Goal: Task Accomplishment & Management: Complete application form

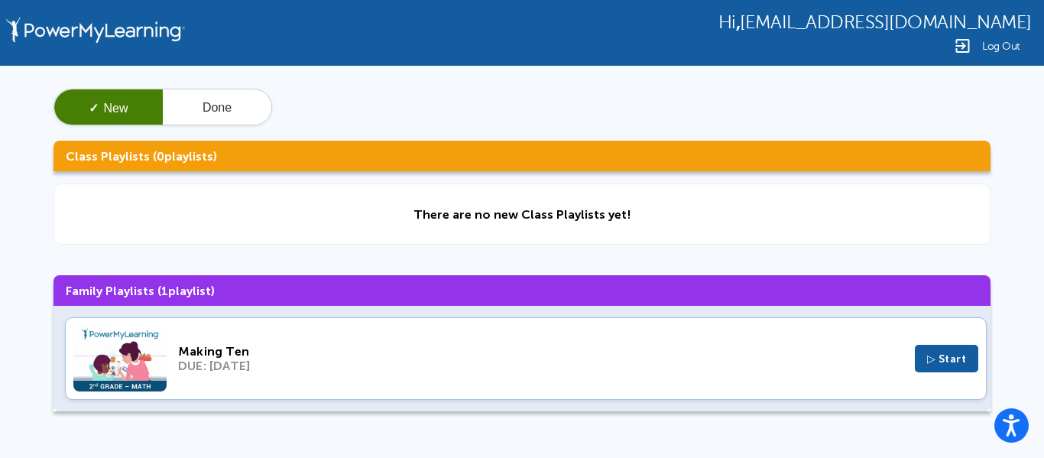
click at [217, 372] on div "DUE: [DATE]" at bounding box center [540, 365] width 725 height 15
click at [144, 358] on img at bounding box center [119, 359] width 93 height 66
click at [955, 362] on span "▷ Start" at bounding box center [947, 358] width 40 height 13
click at [122, 365] on img at bounding box center [119, 359] width 93 height 66
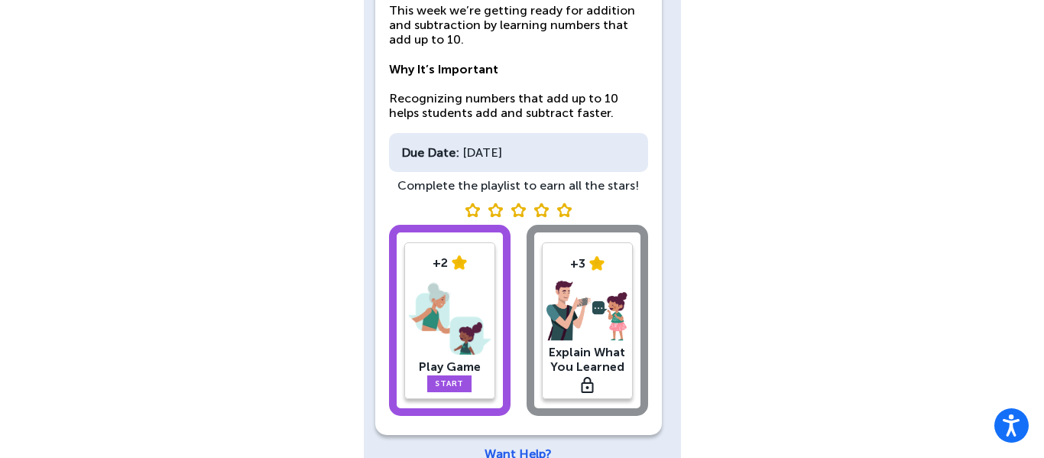
scroll to position [212, 0]
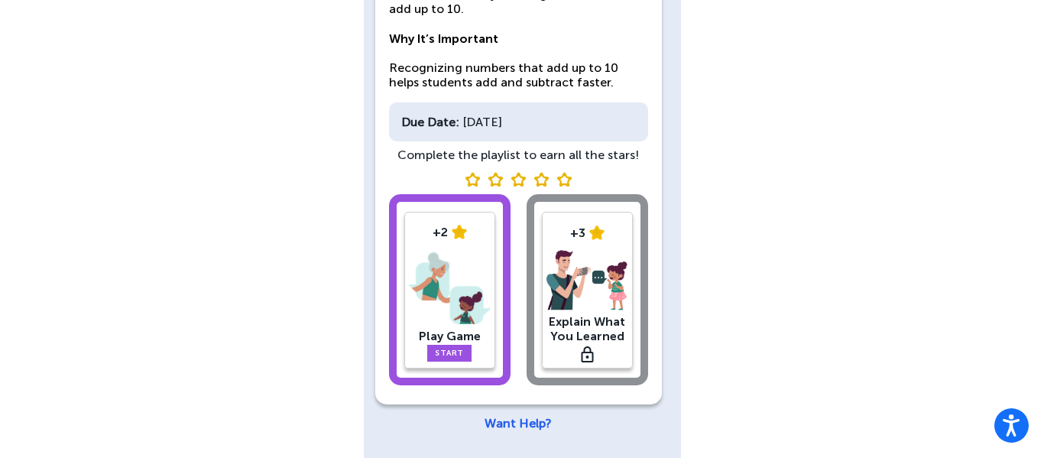
click at [498, 294] on div "+2 Play Game Start" at bounding box center [450, 289] width 122 height 191
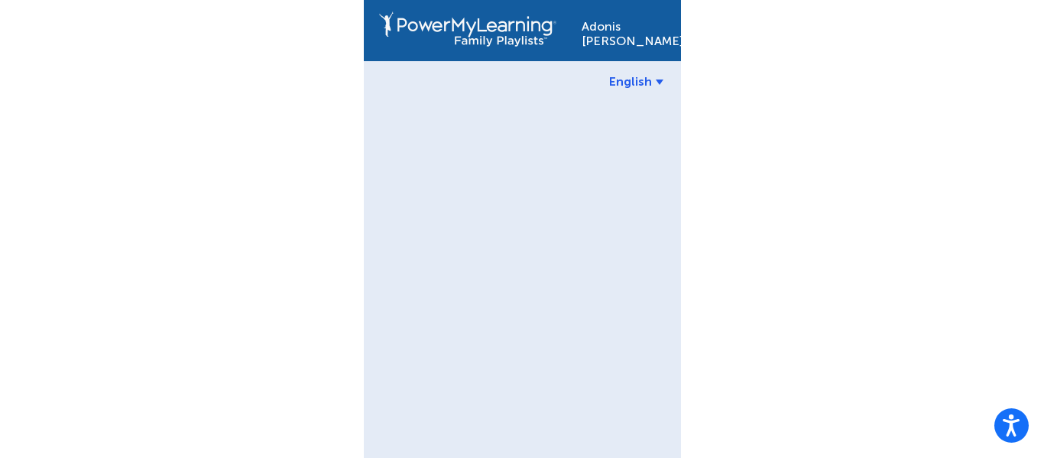
click at [473, 287] on div "Adonis Russell English" at bounding box center [522, 229] width 317 height 458
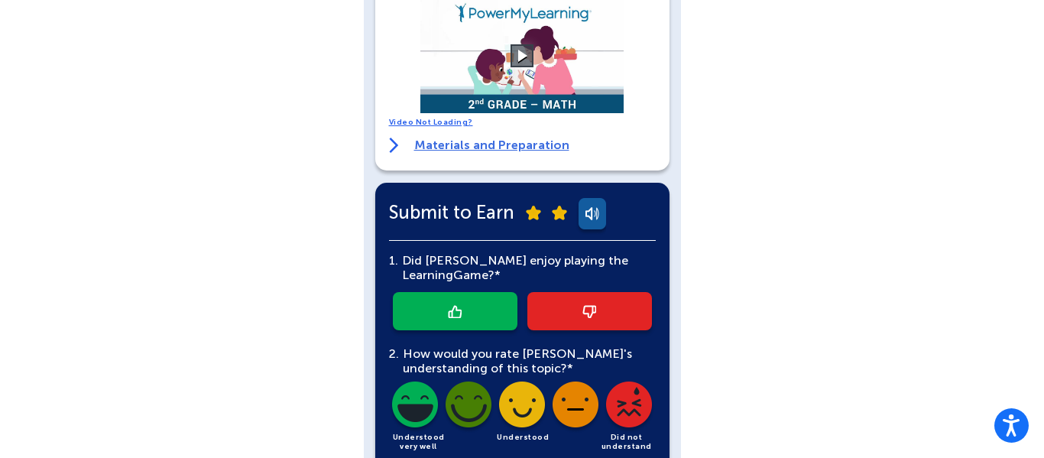
scroll to position [367, 0]
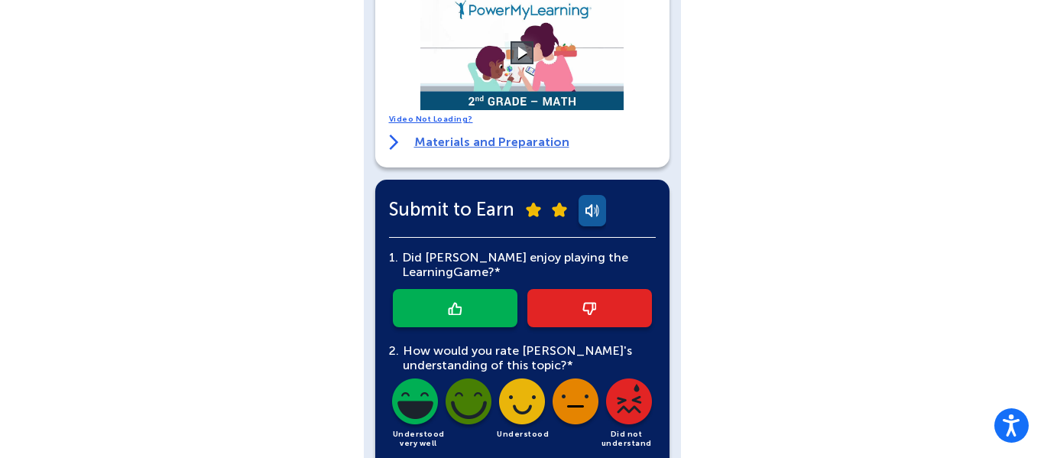
click at [439, 147] on link "Materials and Preparation" at bounding box center [479, 142] width 180 height 15
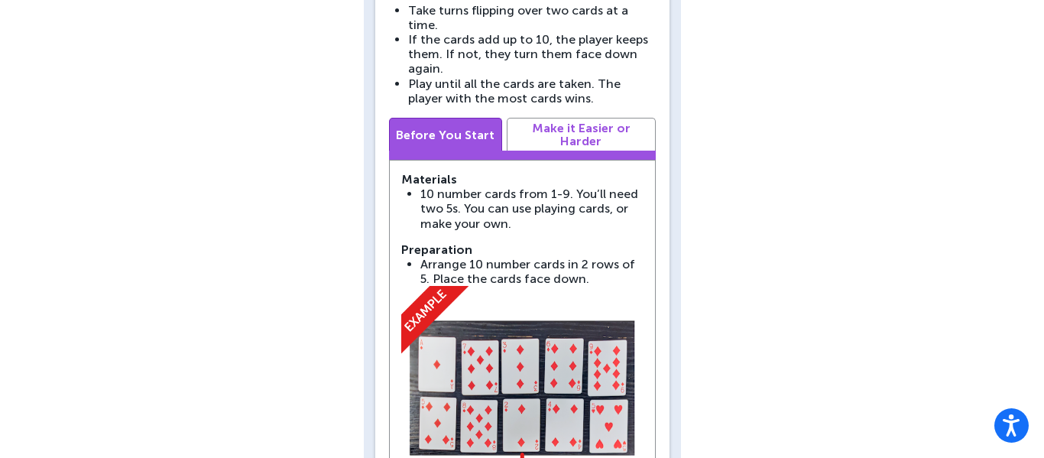
scroll to position [581, 0]
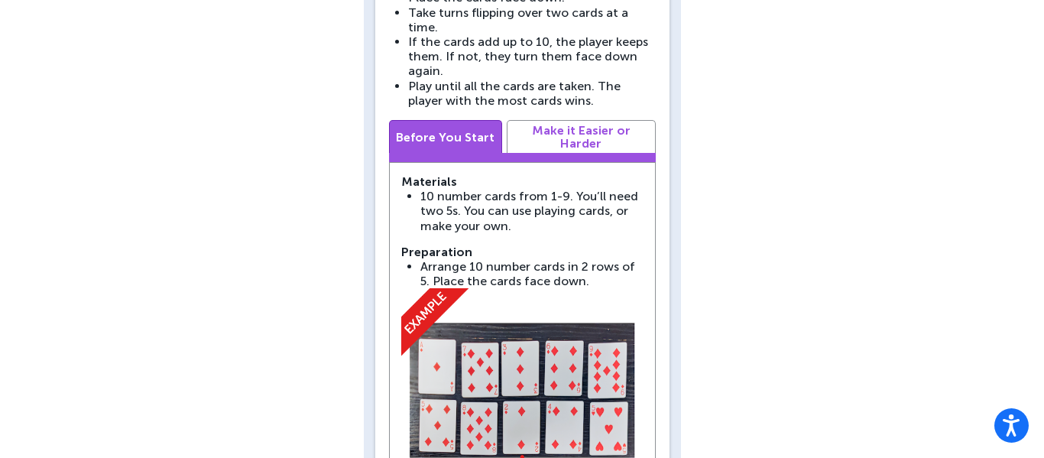
click at [556, 120] on link "Make it Easier or Harder" at bounding box center [581, 136] width 149 height 33
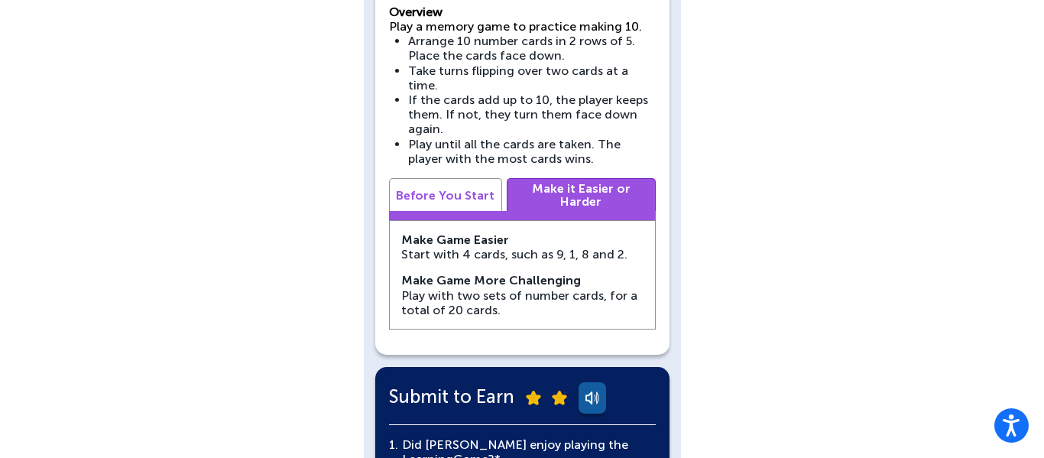
scroll to position [520, 0]
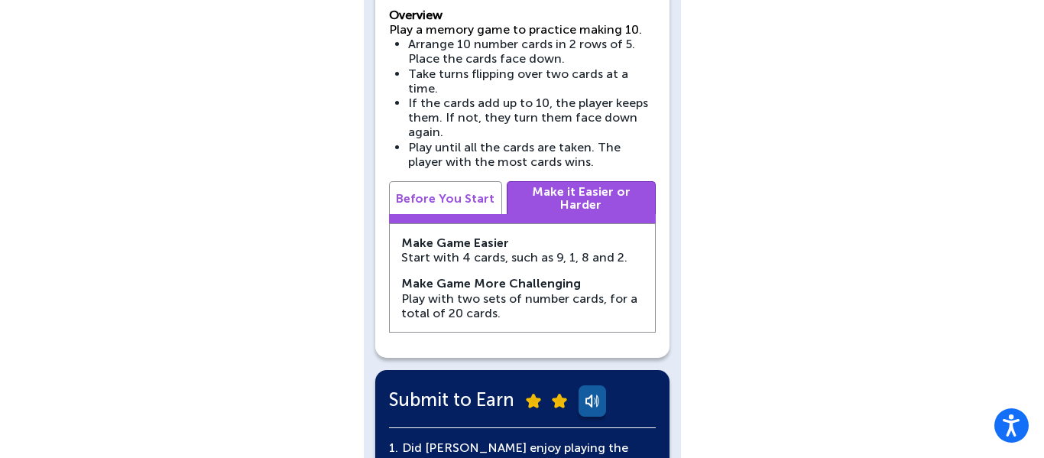
click at [433, 181] on link "Before You Start" at bounding box center [445, 197] width 113 height 33
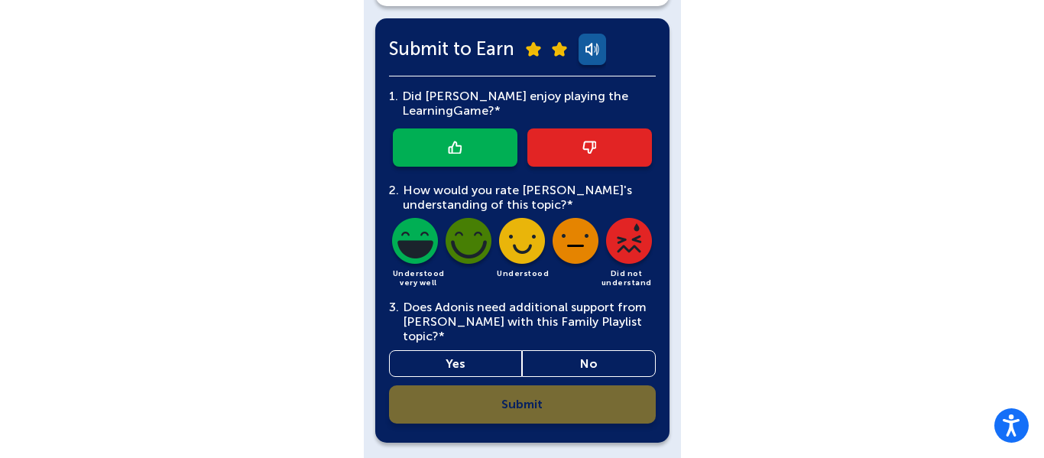
scroll to position [1217, 0]
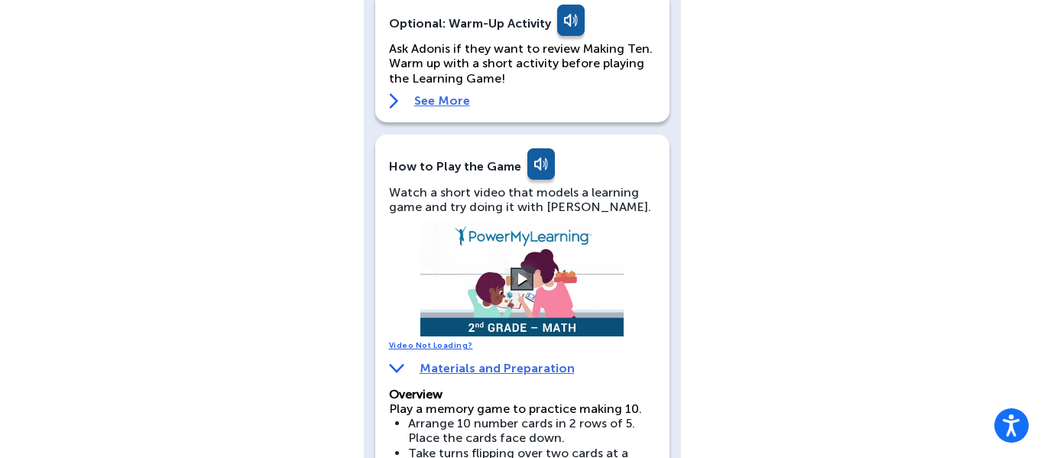
scroll to position [1192, 0]
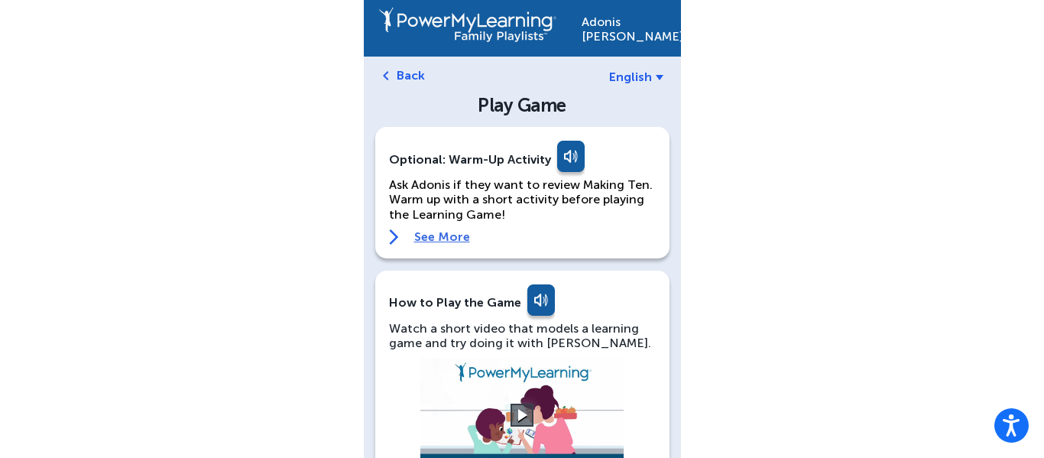
scroll to position [0, 0]
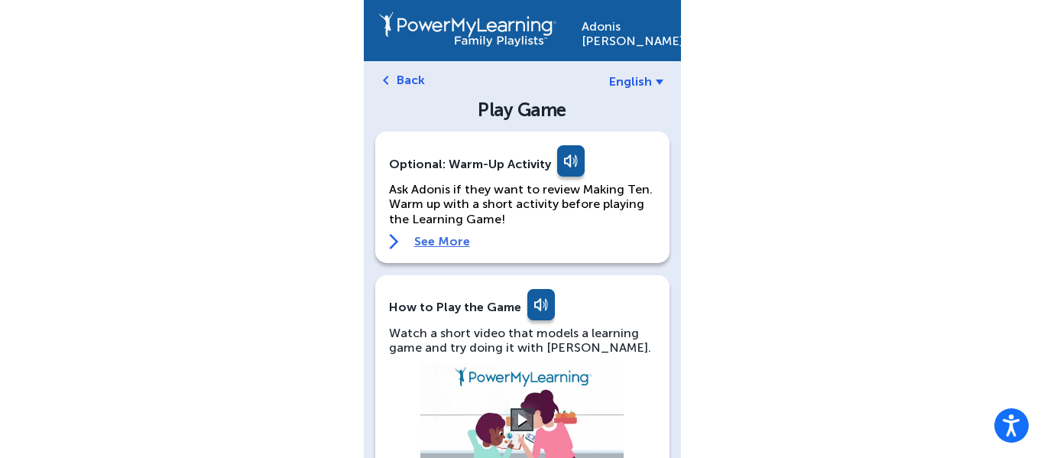
click at [387, 81] on img at bounding box center [386, 80] width 6 height 9
click at [397, 80] on link "Back" at bounding box center [411, 80] width 28 height 15
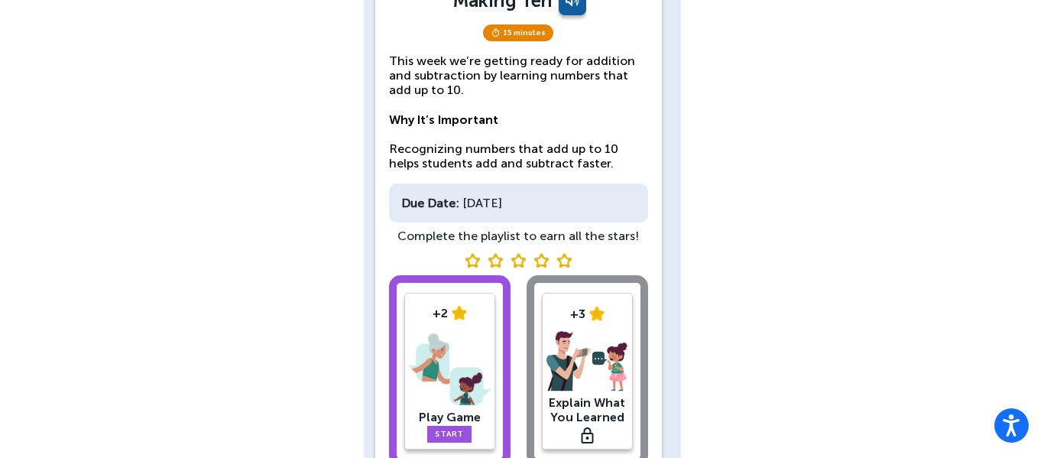
scroll to position [212, 0]
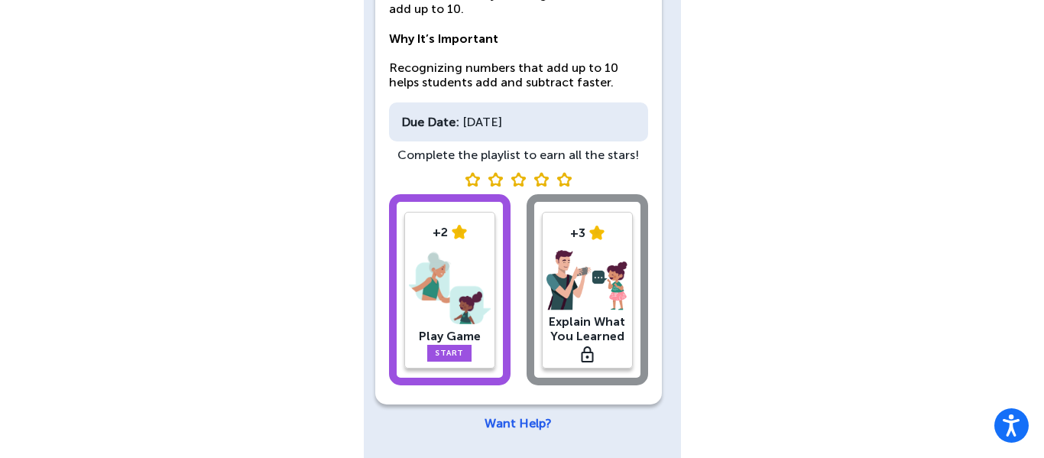
click at [609, 303] on div "+2 Play Game Start +3 Explain What You Learned" at bounding box center [518, 292] width 259 height 197
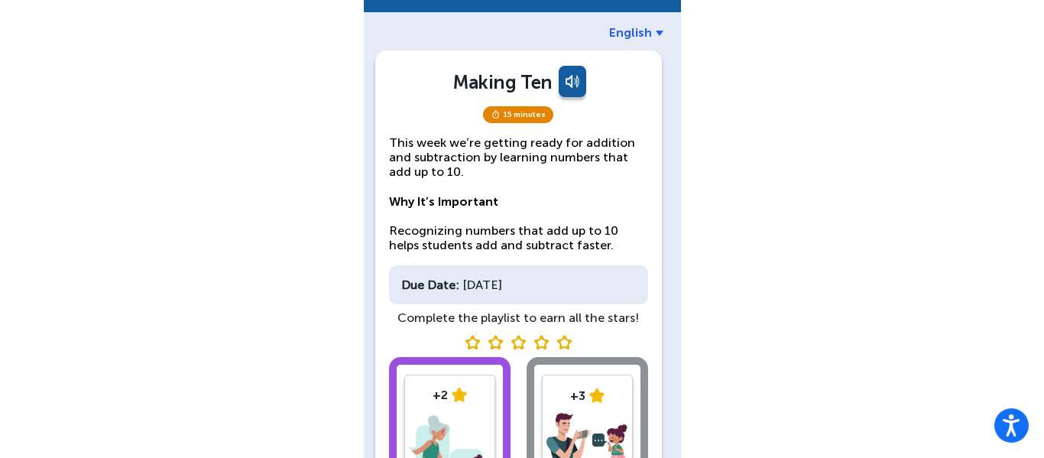
scroll to position [0, 0]
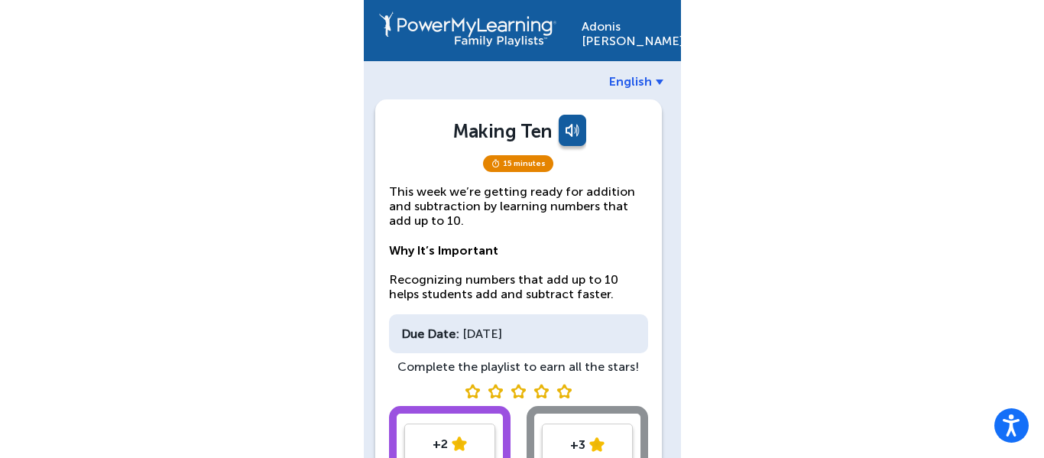
click at [928, 361] on div "Adonis Russell English Making Ten 15 minutes This week we’re getting ready for …" at bounding box center [522, 335] width 1044 height 670
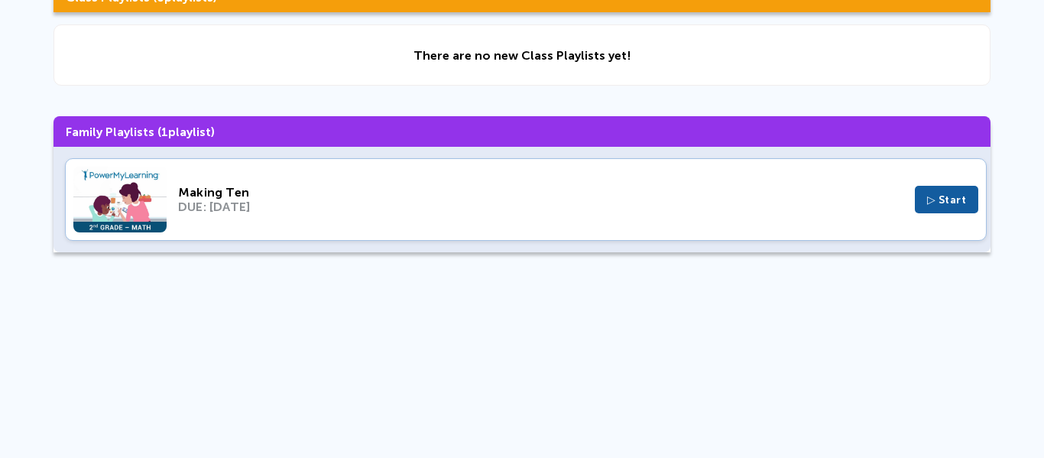
scroll to position [170, 0]
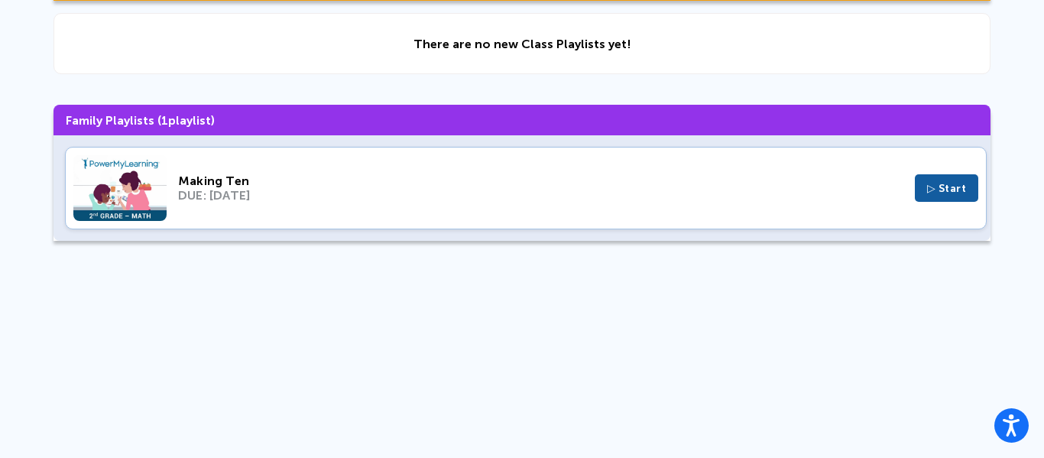
click at [146, 196] on img at bounding box center [119, 188] width 93 height 66
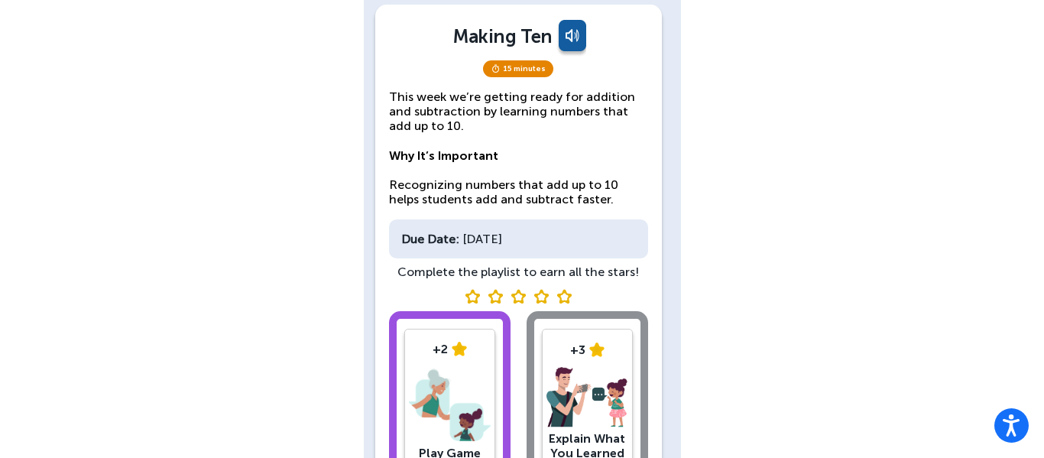
scroll to position [212, 0]
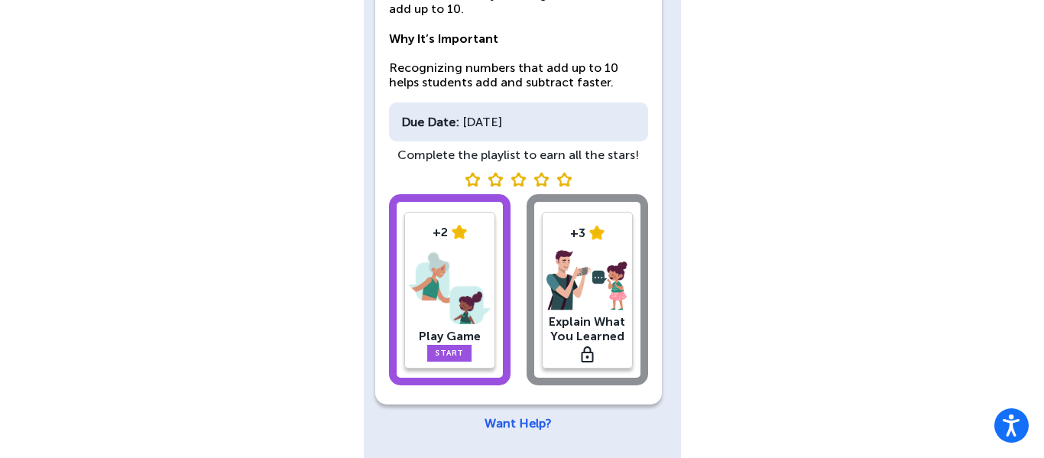
click at [433, 285] on img at bounding box center [450, 287] width 82 height 79
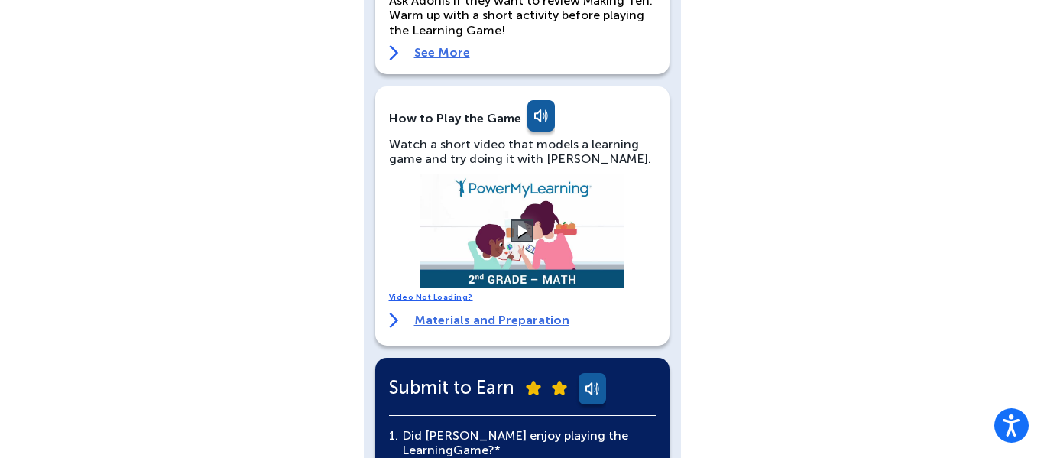
scroll to position [190, 0]
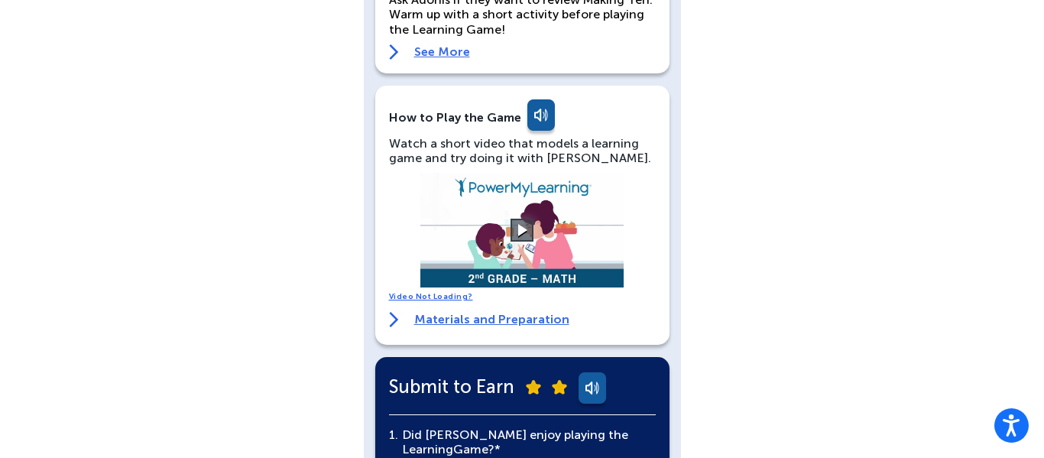
click at [437, 323] on link "Materials and Preparation" at bounding box center [479, 319] width 180 height 15
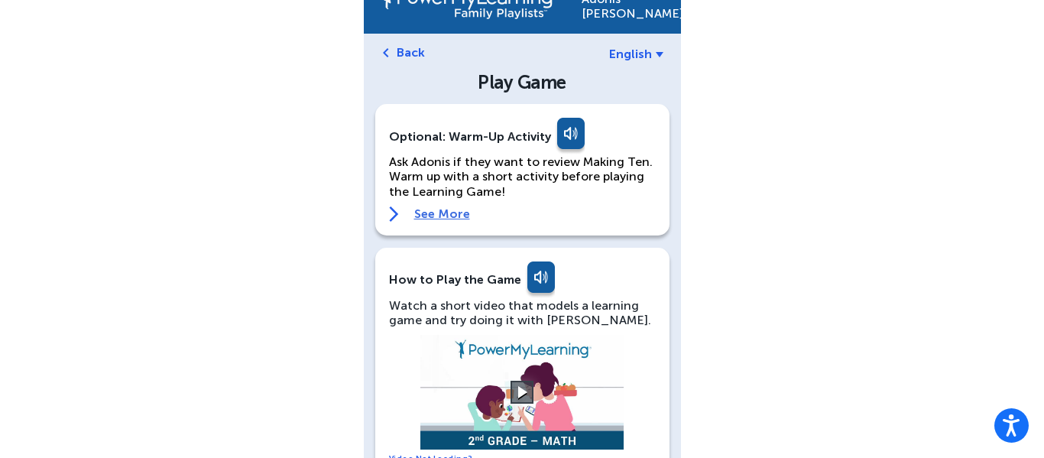
scroll to position [0, 0]
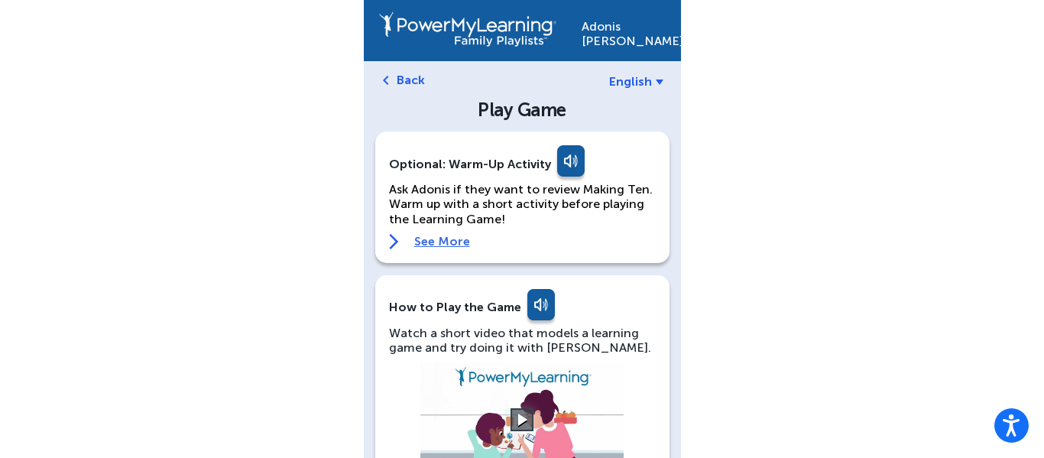
click at [400, 84] on link "Back" at bounding box center [411, 80] width 28 height 15
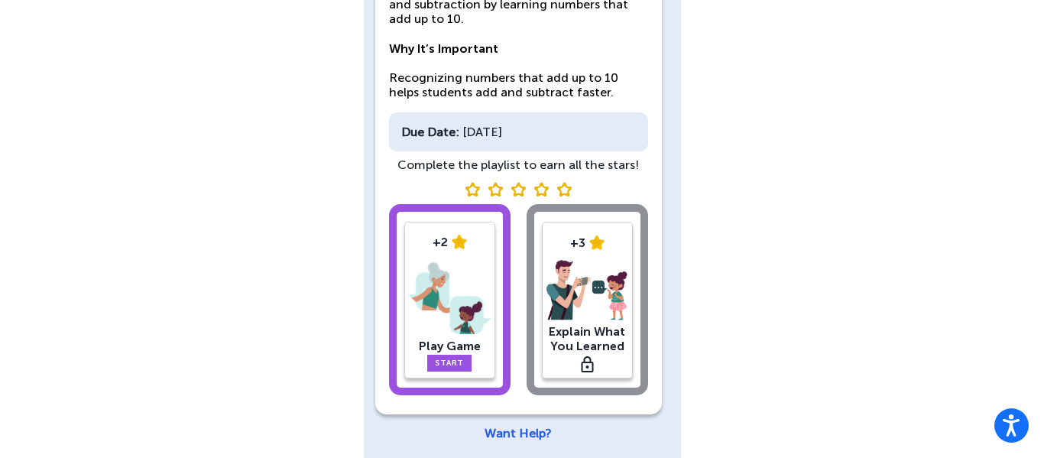
scroll to position [212, 0]
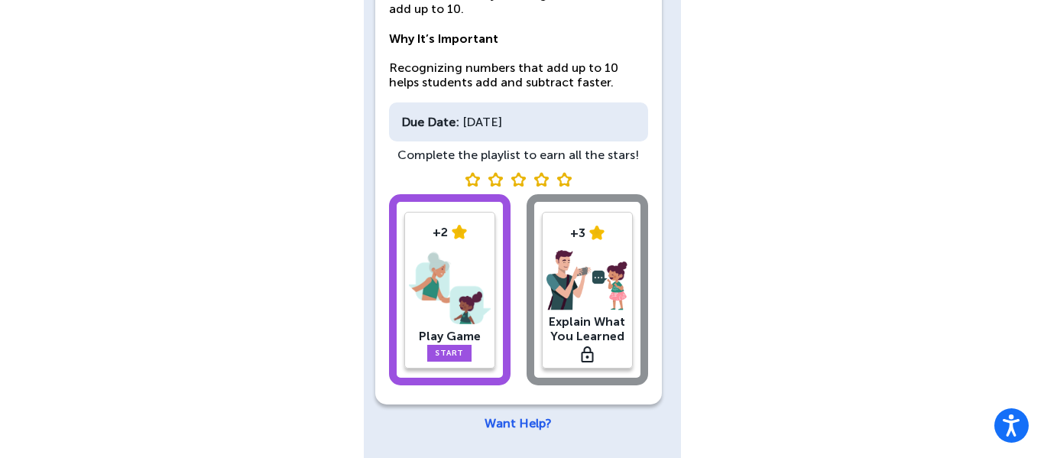
click at [449, 322] on img at bounding box center [450, 287] width 82 height 79
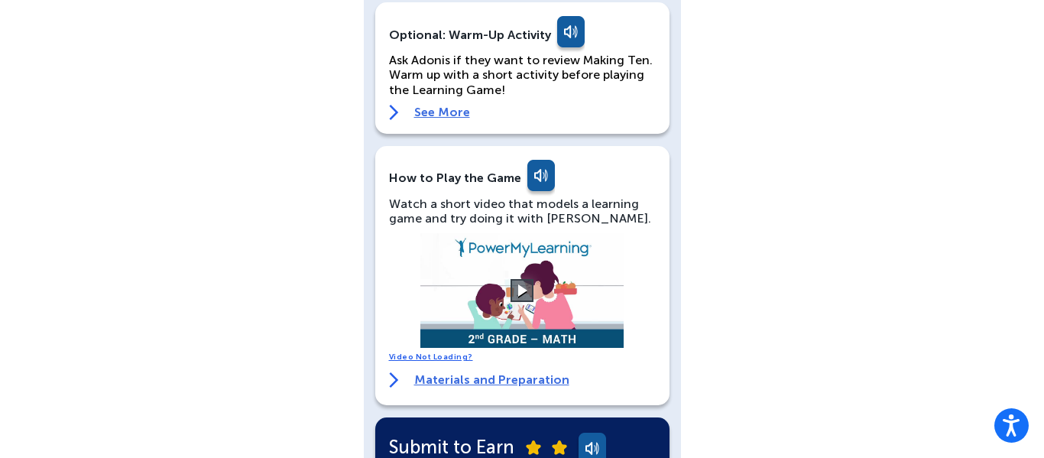
scroll to position [153, 0]
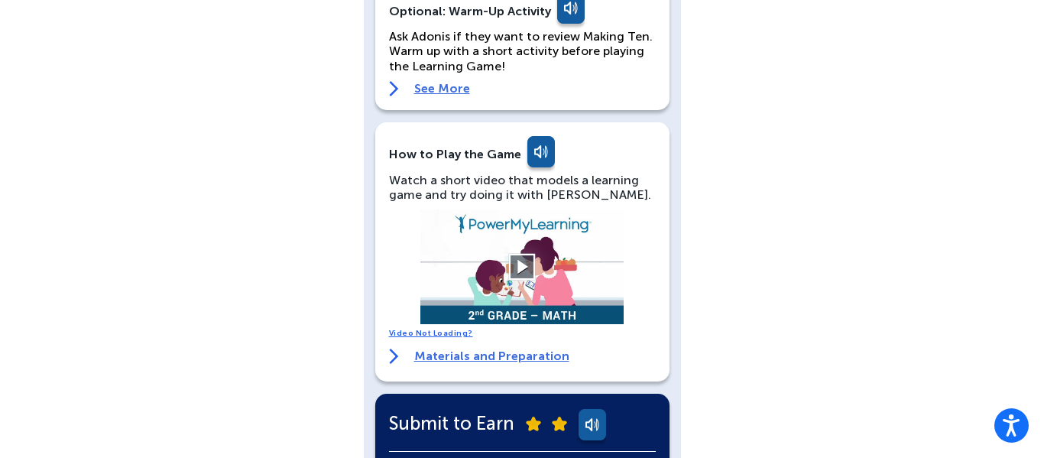
click at [513, 259] on button at bounding box center [522, 267] width 27 height 27
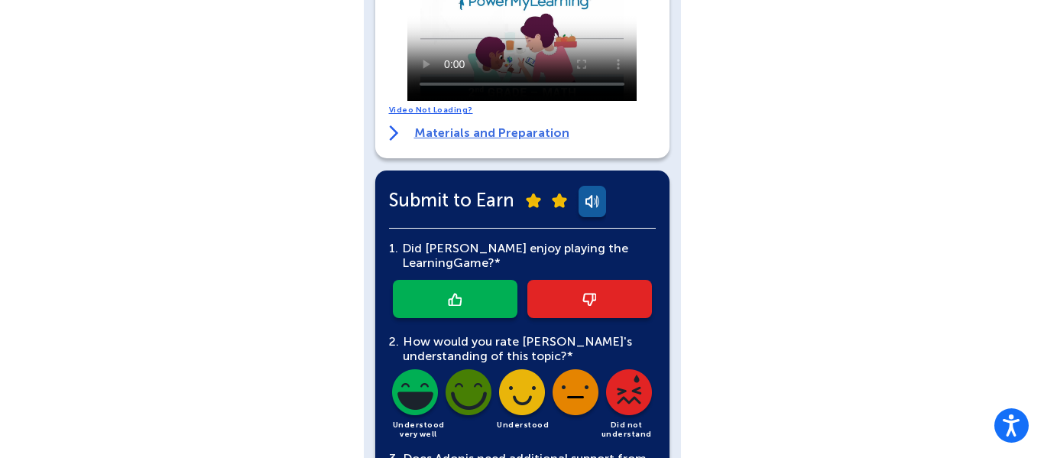
scroll to position [397, 0]
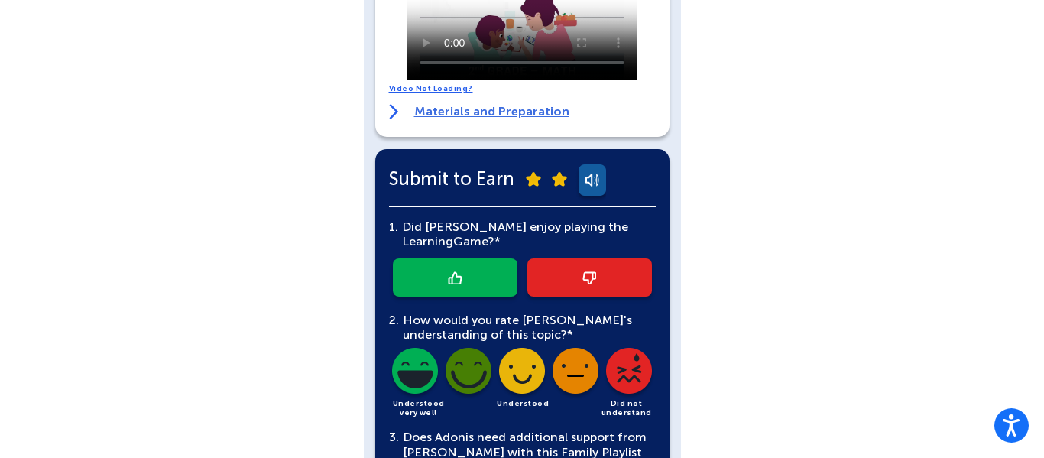
click at [470, 288] on link at bounding box center [455, 277] width 125 height 38
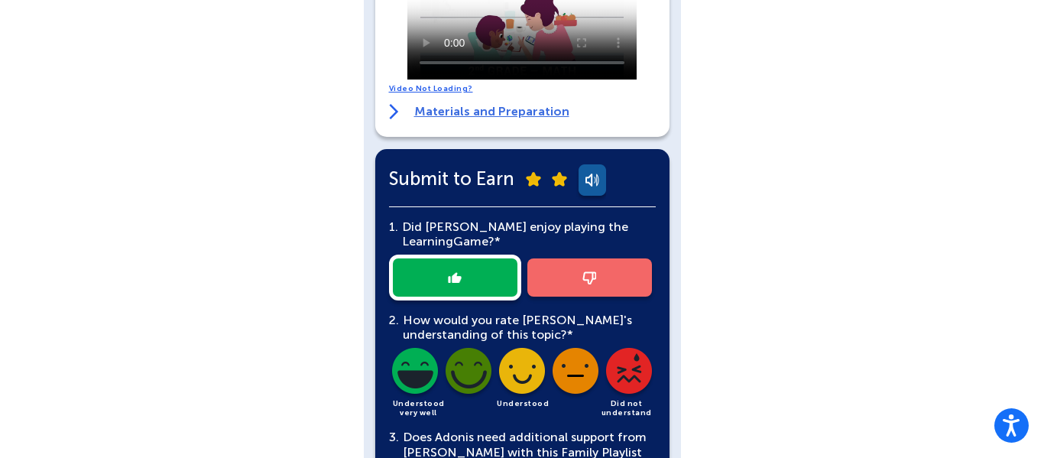
click at [465, 384] on img at bounding box center [469, 374] width 52 height 52
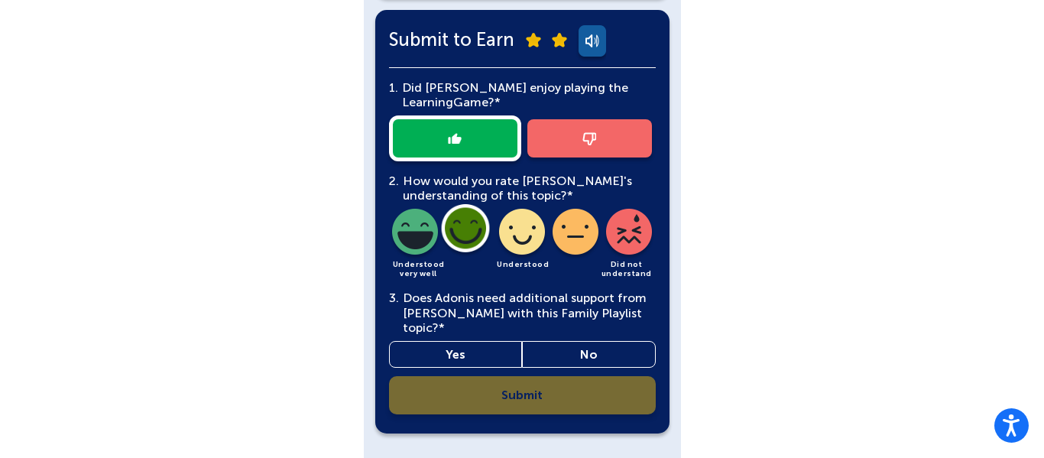
scroll to position [563, 0]
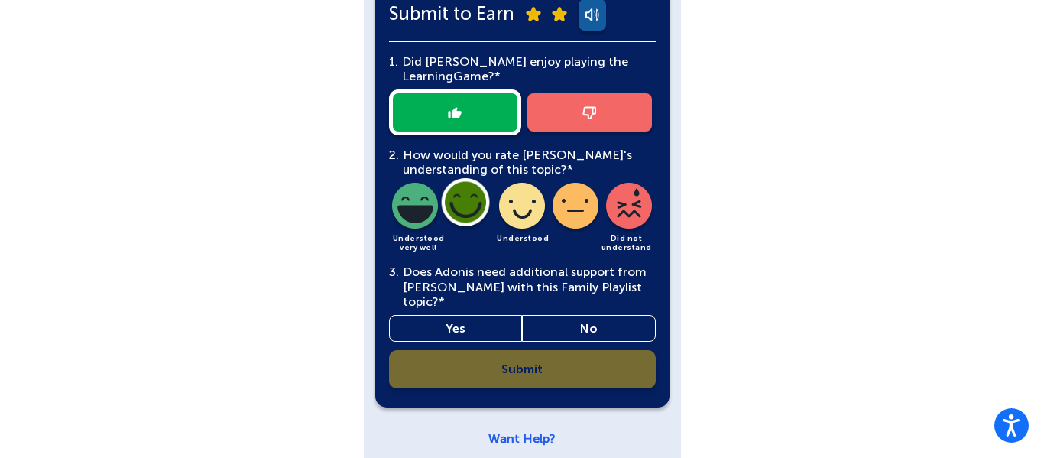
click at [586, 315] on link "No" at bounding box center [589, 328] width 134 height 27
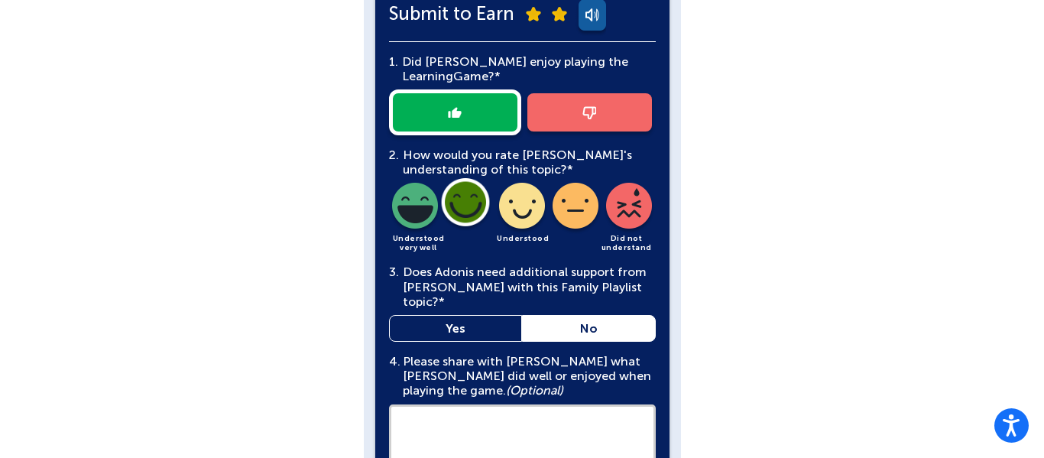
click at [586, 319] on link "No" at bounding box center [589, 328] width 134 height 27
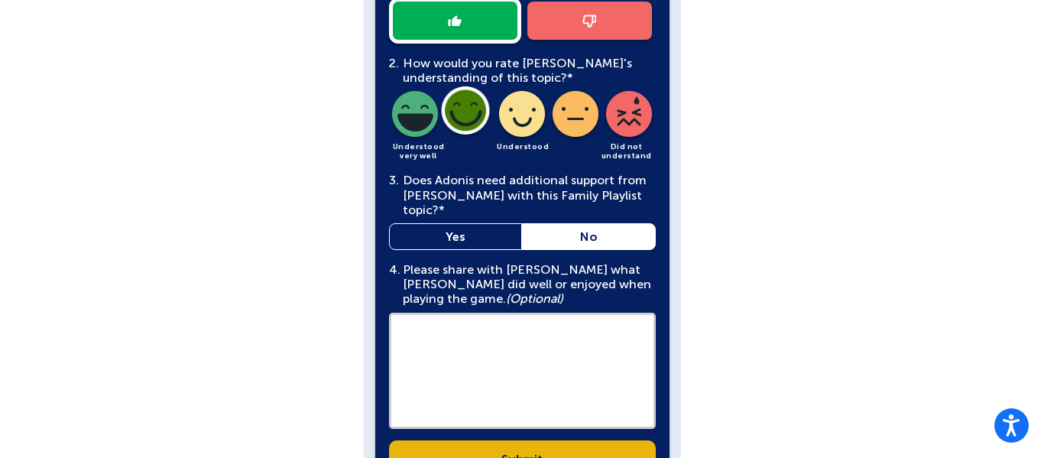
scroll to position [685, 0]
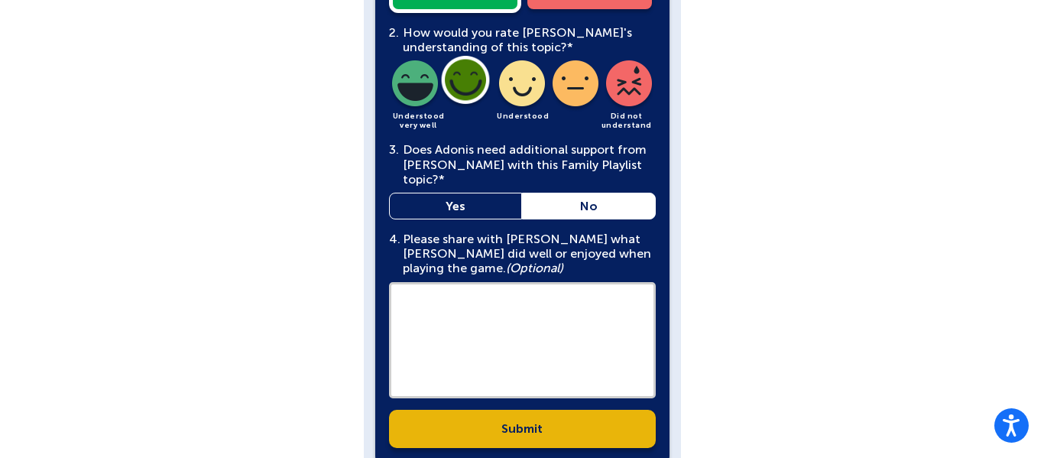
click at [543, 297] on textarea at bounding box center [522, 340] width 267 height 116
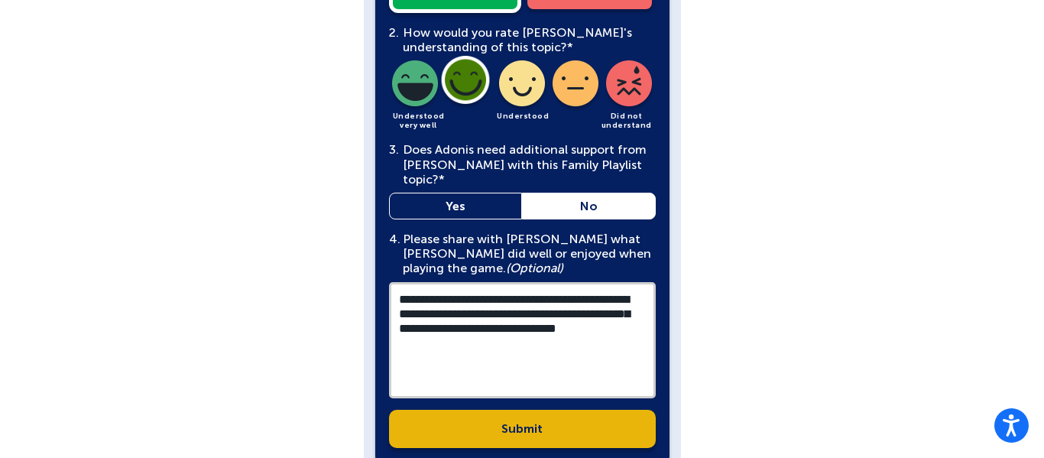
type textarea "**********"
click at [583, 417] on link "Submit" at bounding box center [522, 429] width 267 height 38
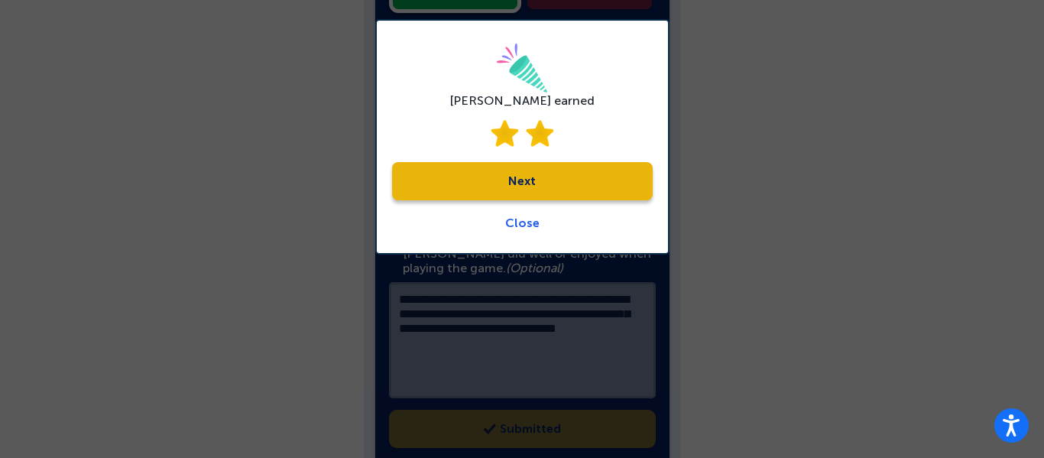
click at [562, 186] on link "Next" at bounding box center [522, 181] width 261 height 38
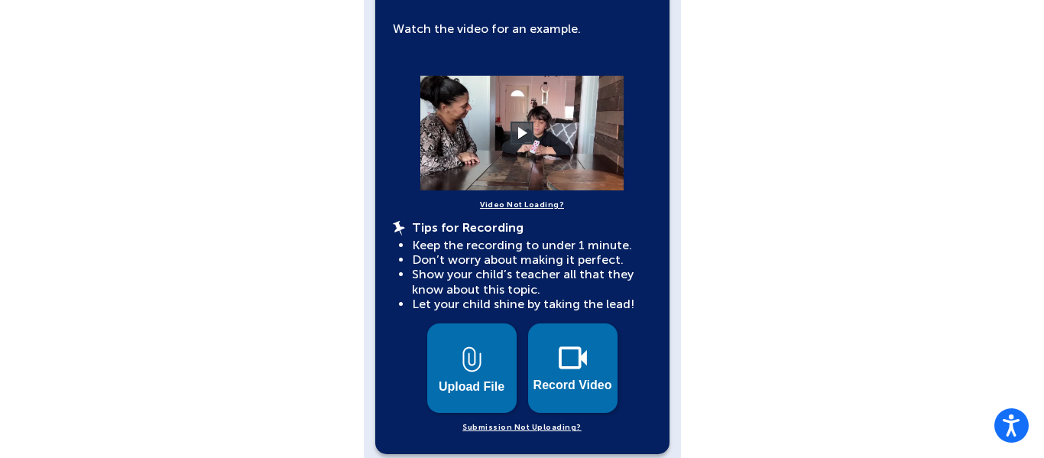
scroll to position [520, 0]
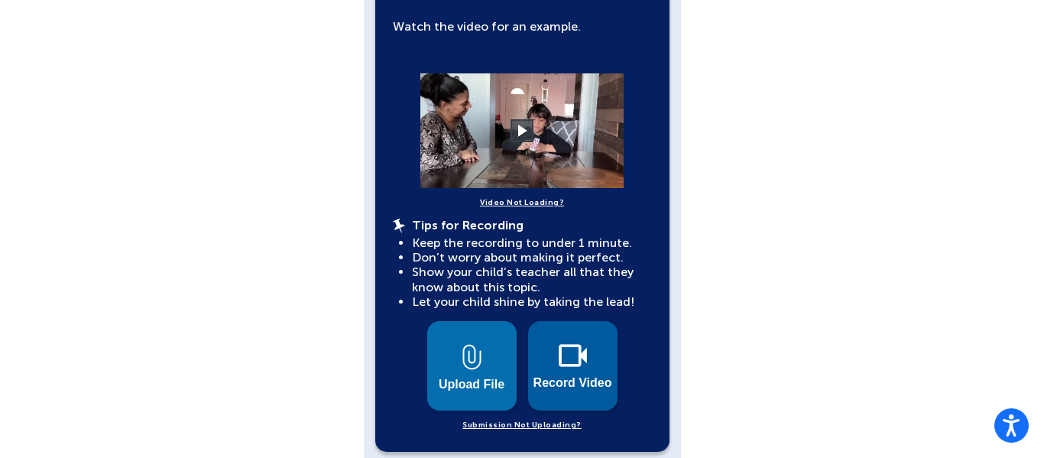
click at [581, 331] on button "Record Video" at bounding box center [572, 365] width 89 height 89
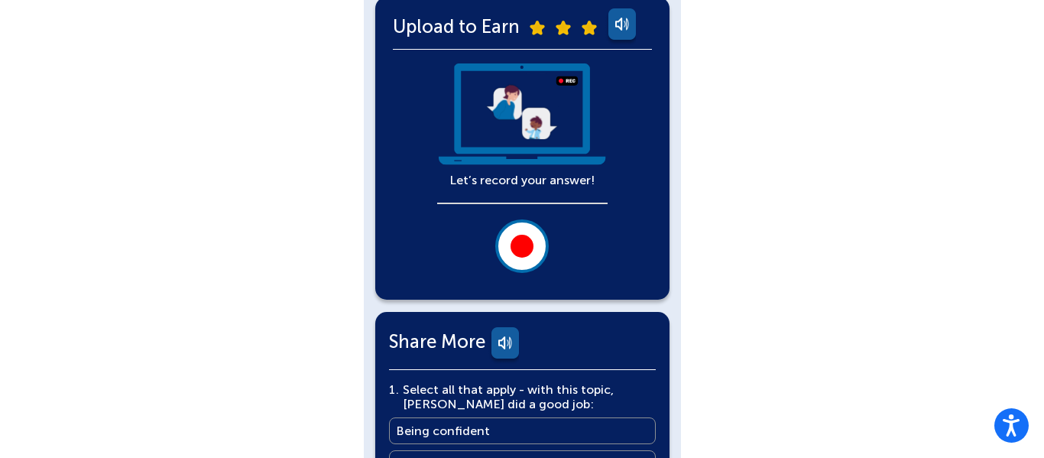
scroll to position [345, 0]
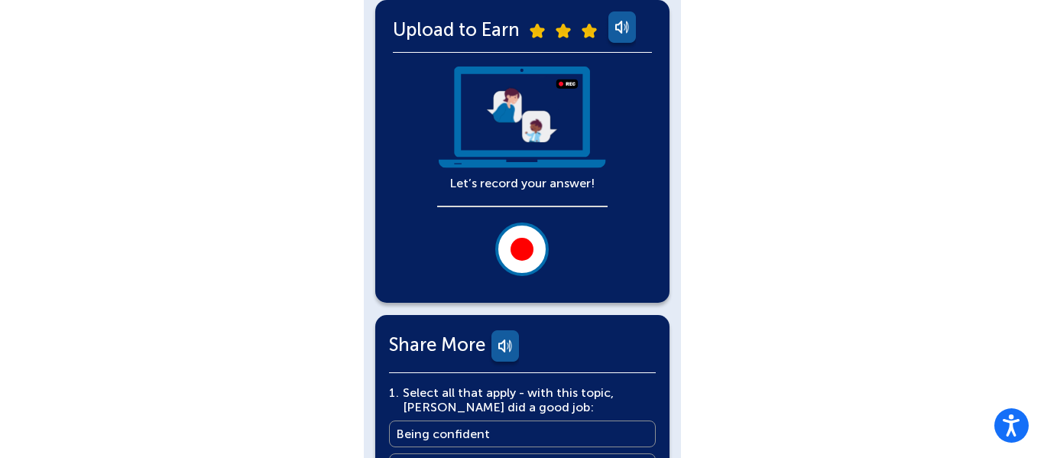
click at [528, 255] on div at bounding box center [522, 249] width 23 height 23
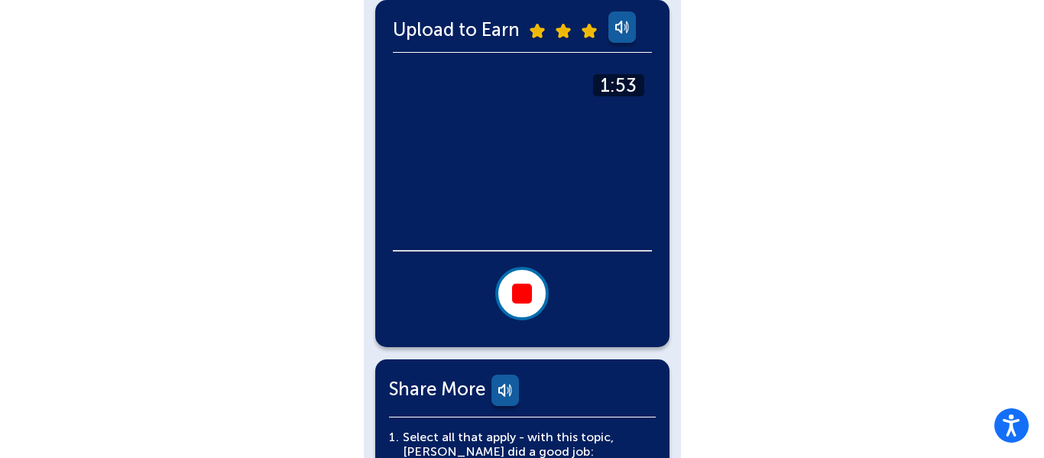
click at [522, 284] on div at bounding box center [522, 294] width 20 height 20
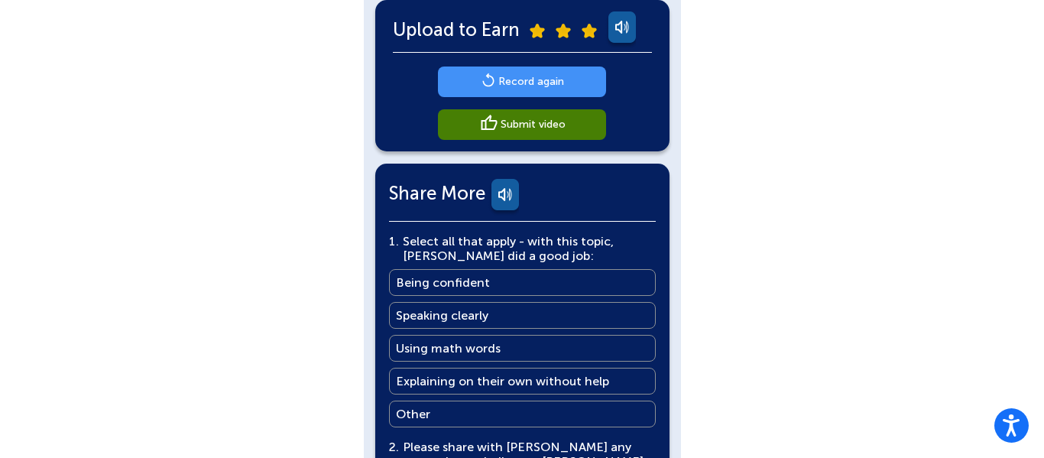
click at [521, 85] on main "Record again" at bounding box center [531, 81] width 66 height 15
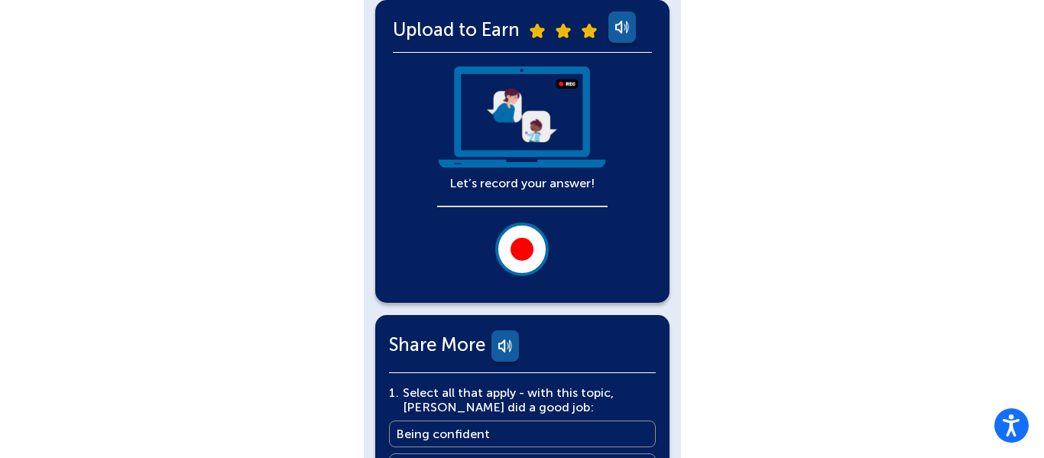
click at [520, 249] on div at bounding box center [522, 249] width 23 height 23
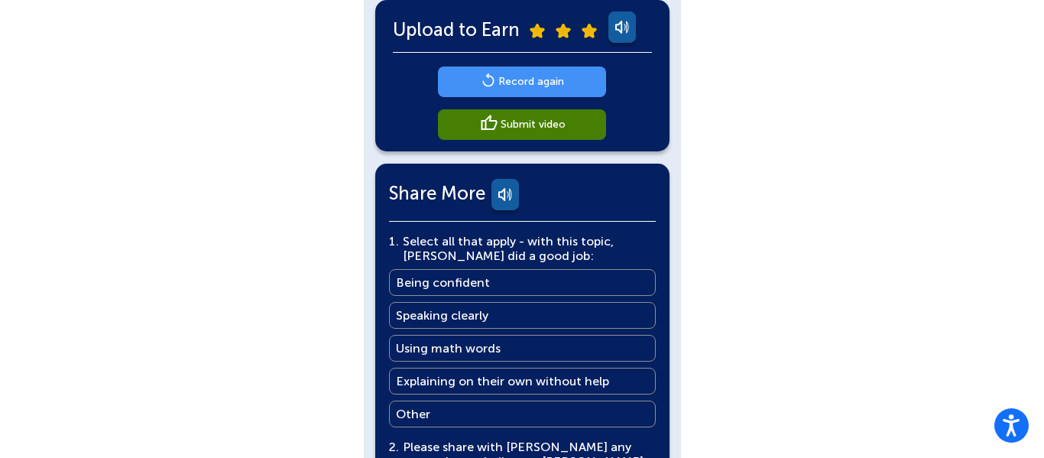
click at [543, 80] on main "Record again" at bounding box center [531, 81] width 66 height 15
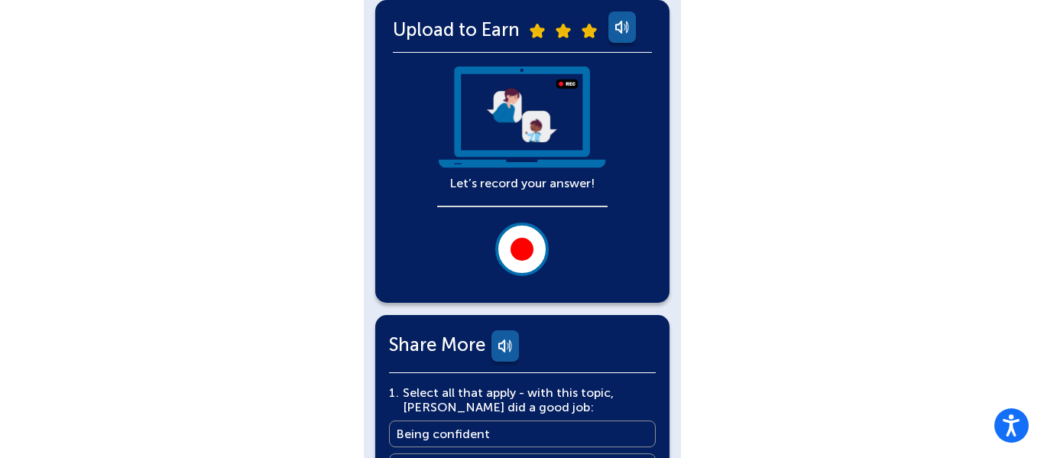
click at [512, 251] on div at bounding box center [522, 249] width 23 height 23
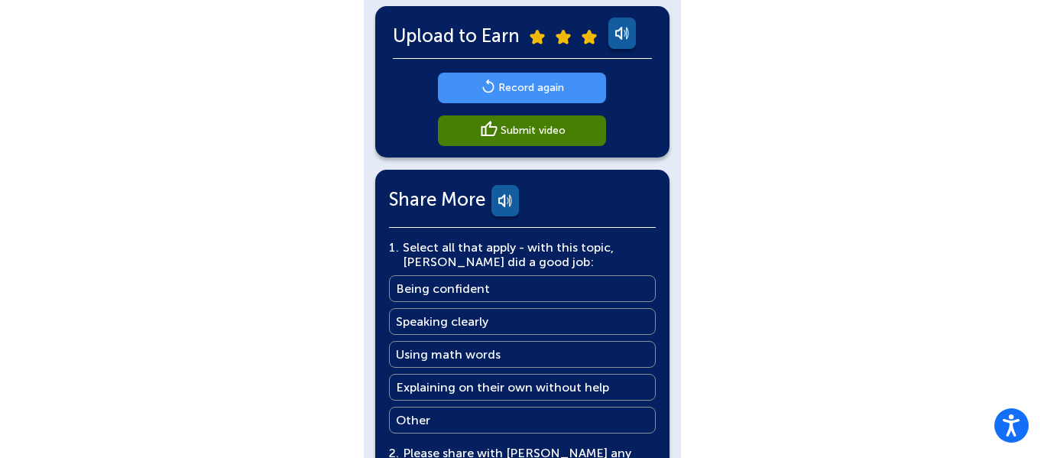
scroll to position [336, 0]
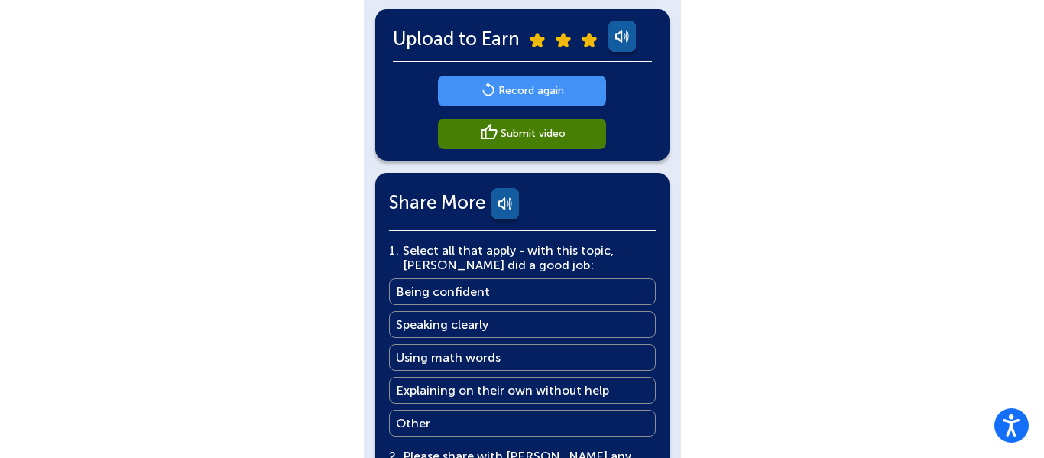
click at [868, 122] on div "Adonis Russell English Back Explain What You Learned More You Know: Why Videos?…" at bounding box center [522, 214] width 1044 height 1100
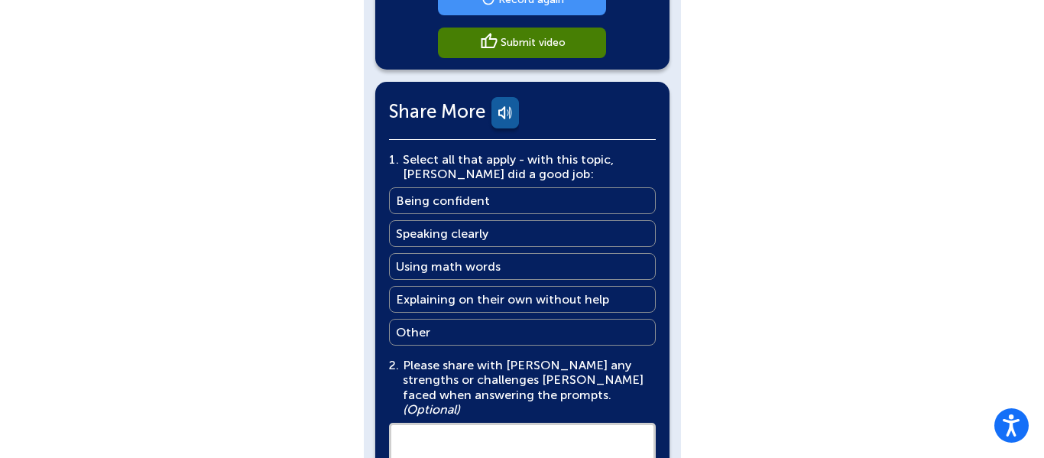
scroll to position [459, 0]
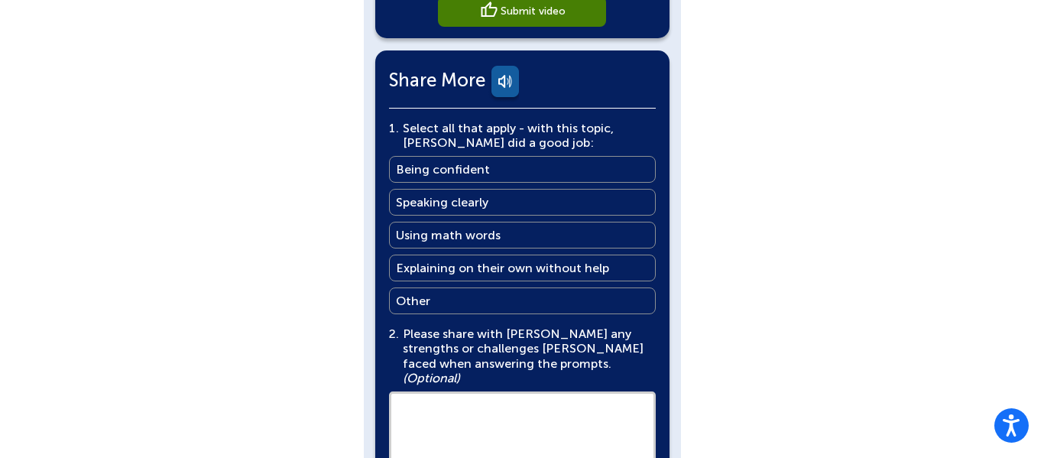
click at [452, 201] on main "Speaking clearly" at bounding box center [442, 202] width 92 height 15
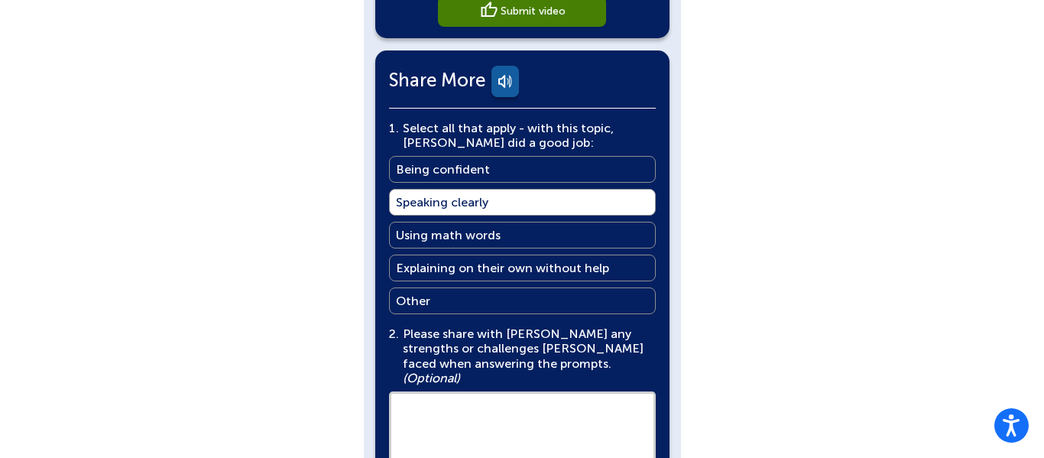
click at [769, 158] on div "Adonis Russell English Back Explain What You Learned More You Know: Why Videos?…" at bounding box center [522, 91] width 1044 height 1100
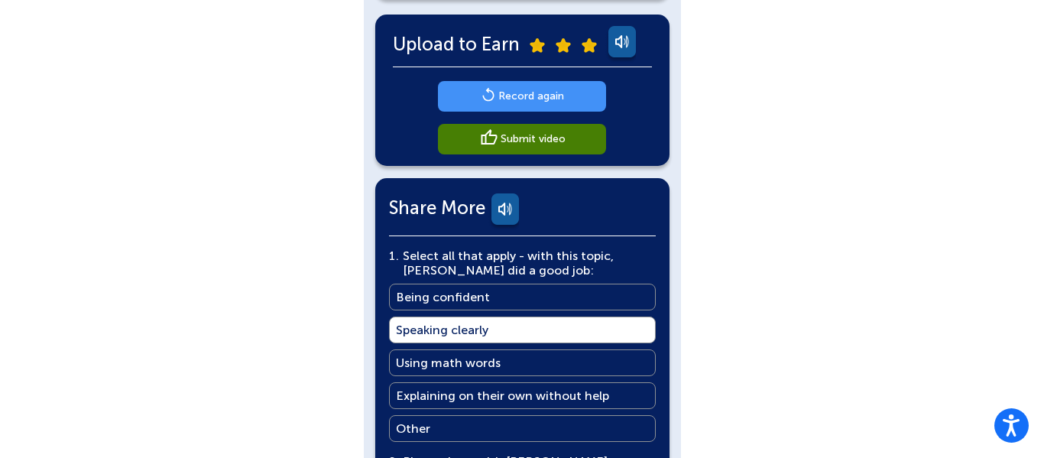
scroll to position [306, 0]
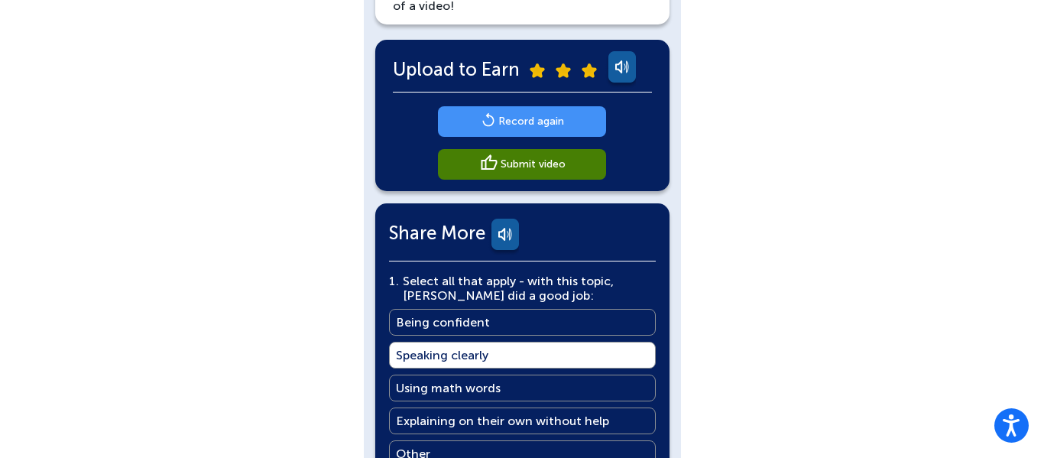
click at [478, 112] on link "Record again" at bounding box center [522, 121] width 168 height 31
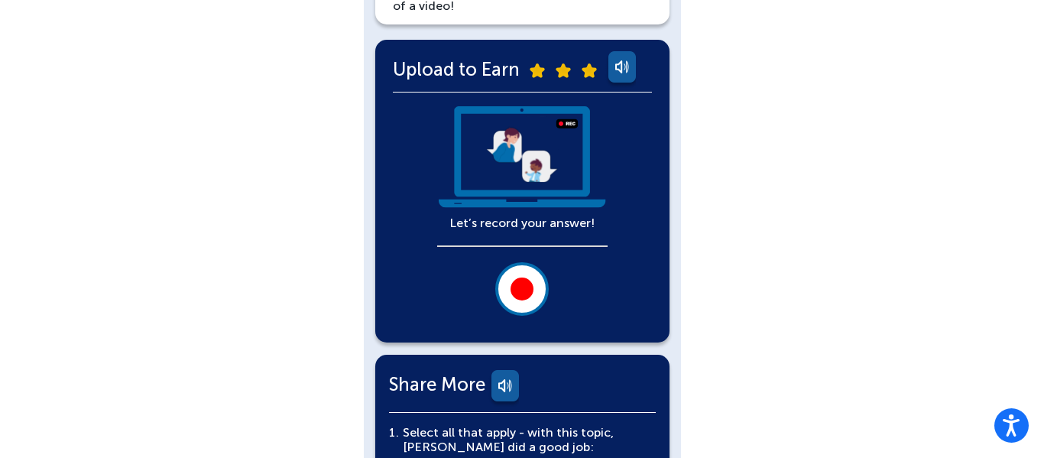
click at [510, 310] on button at bounding box center [521, 288] width 53 height 53
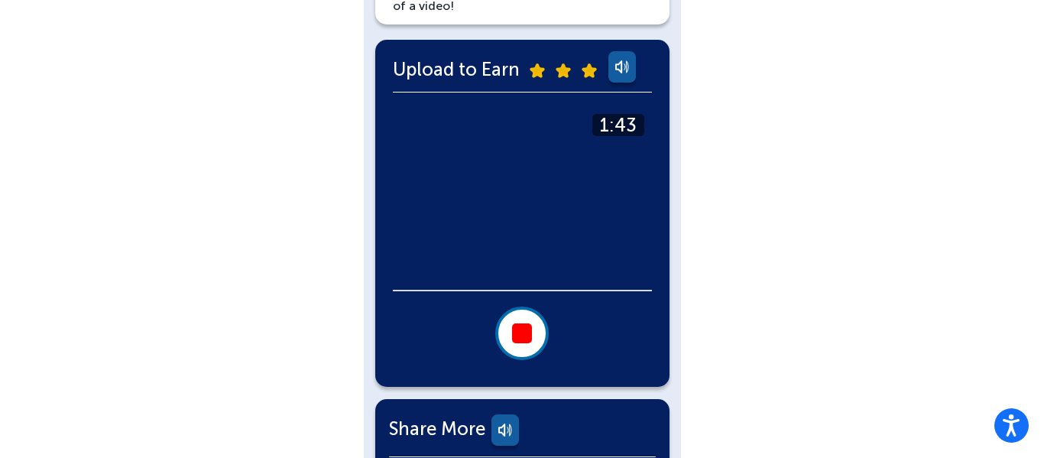
click at [524, 322] on button at bounding box center [521, 332] width 53 height 53
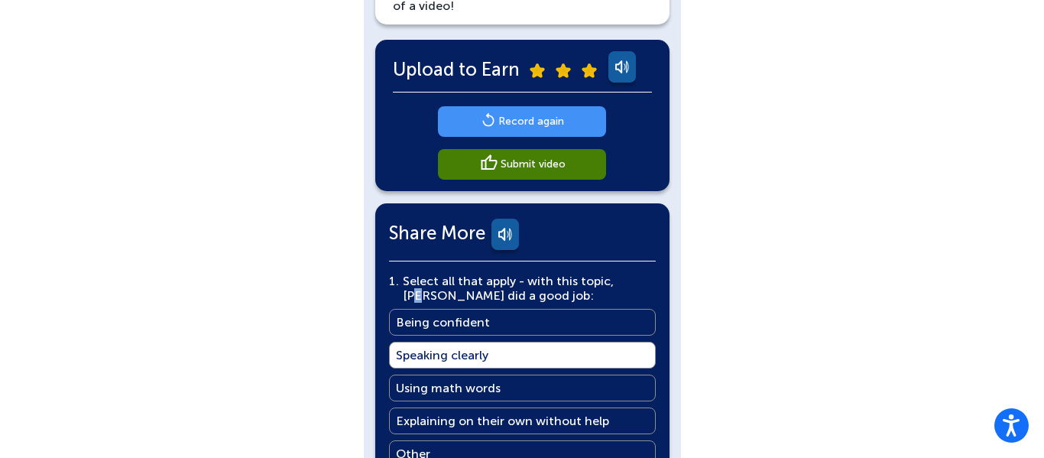
drag, startPoint x: 618, startPoint y: 285, endPoint x: 626, endPoint y: 279, distance: 10.4
click at [626, 279] on main "Select all that apply - with this topic, Adonis did a good job:" at bounding box center [527, 288] width 249 height 29
click at [478, 125] on link "Record again" at bounding box center [522, 121] width 168 height 31
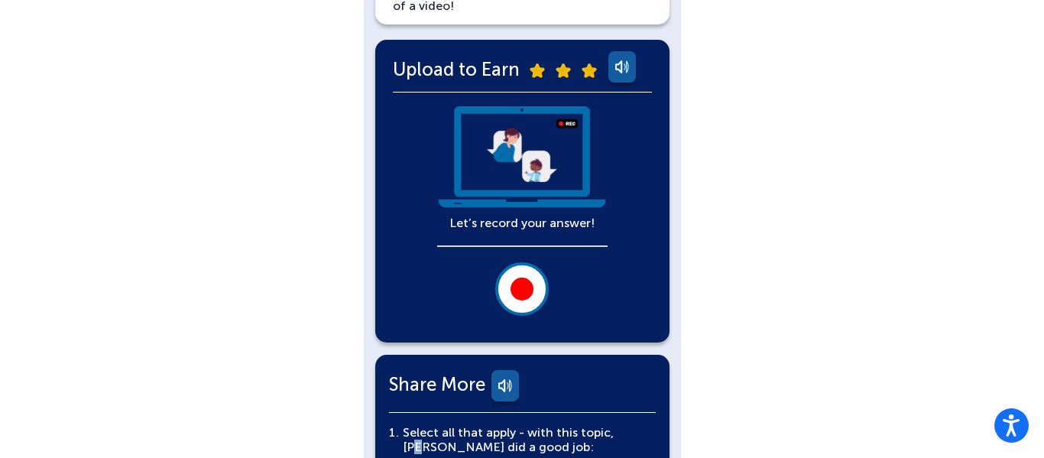
click at [515, 301] on button at bounding box center [521, 288] width 53 height 53
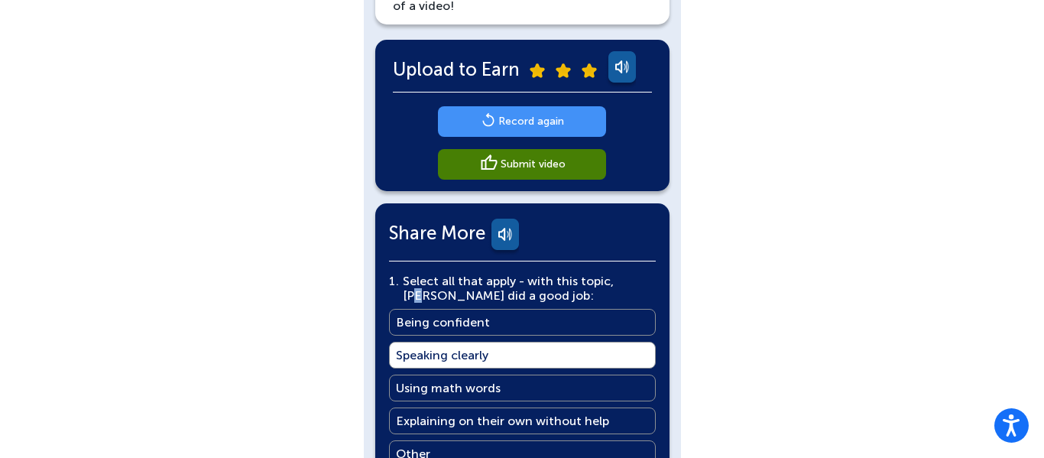
click at [587, 153] on link "Submit video" at bounding box center [522, 164] width 168 height 31
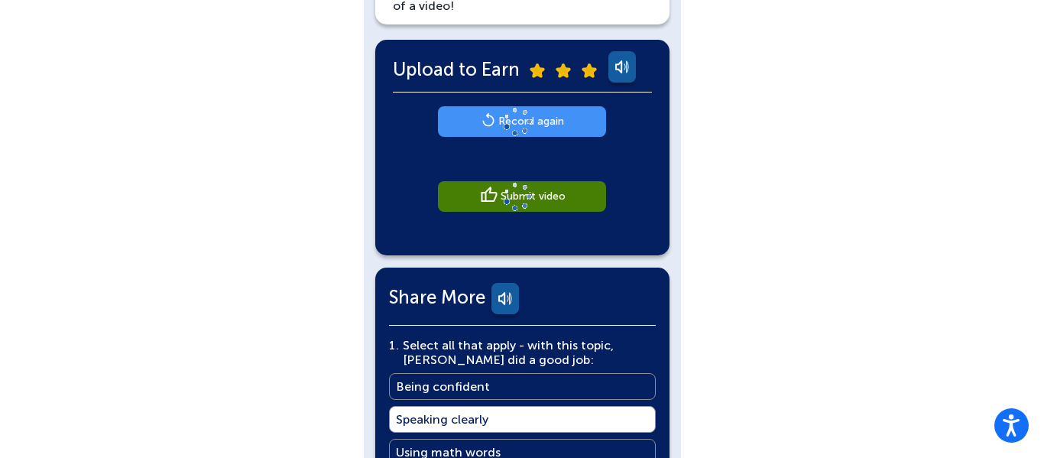
click at [817, 167] on div "Adonis Russell English Back Explain What You Learned More You Know: Why Videos?…" at bounding box center [522, 276] width 1044 height 1164
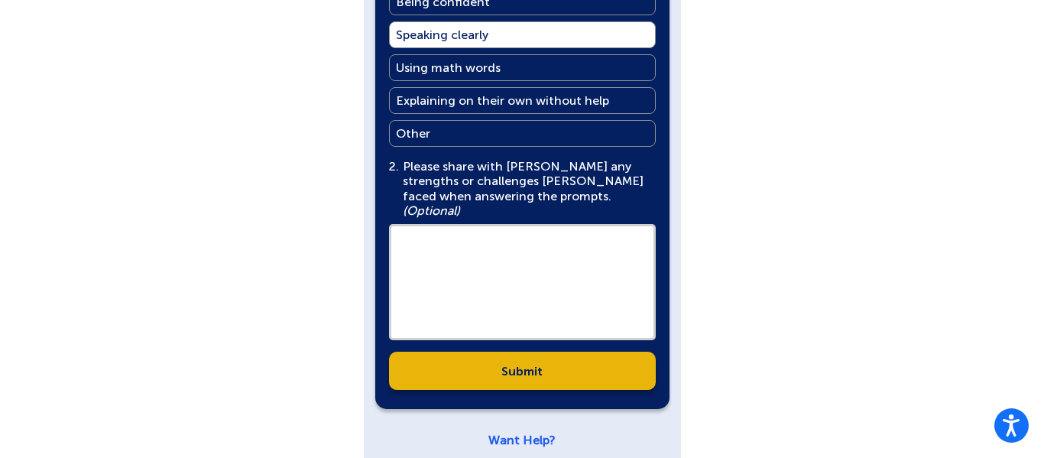
scroll to position [692, 0]
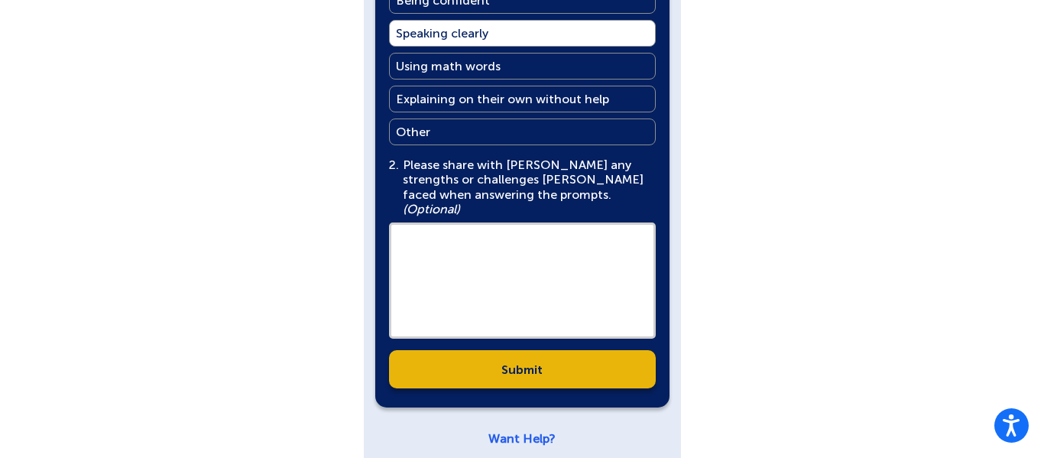
click at [511, 248] on textarea at bounding box center [522, 280] width 267 height 116
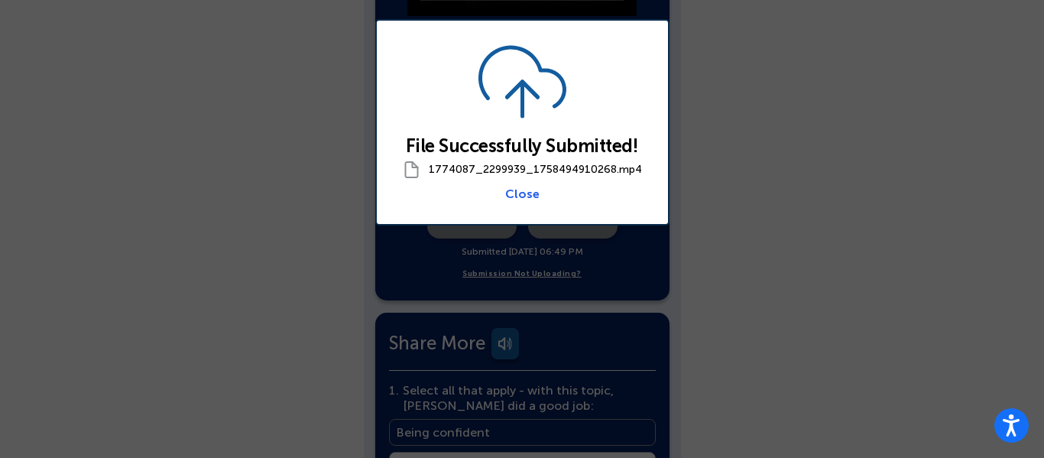
scroll to position [1112, 0]
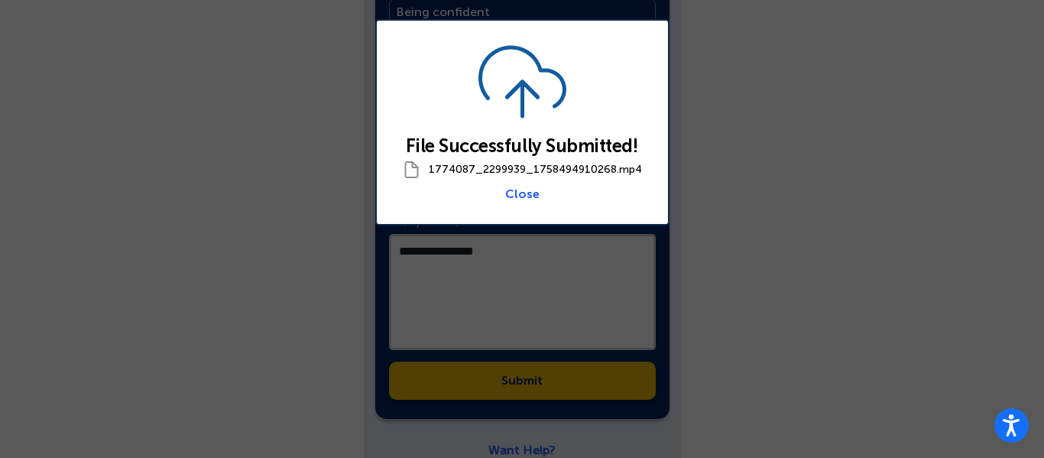
click at [532, 202] on div "File Successfully Submitted! 1774087_2299939_1758494910268.mp4 Close" at bounding box center [522, 122] width 294 height 206
click at [529, 197] on link "Close" at bounding box center [522, 193] width 34 height 15
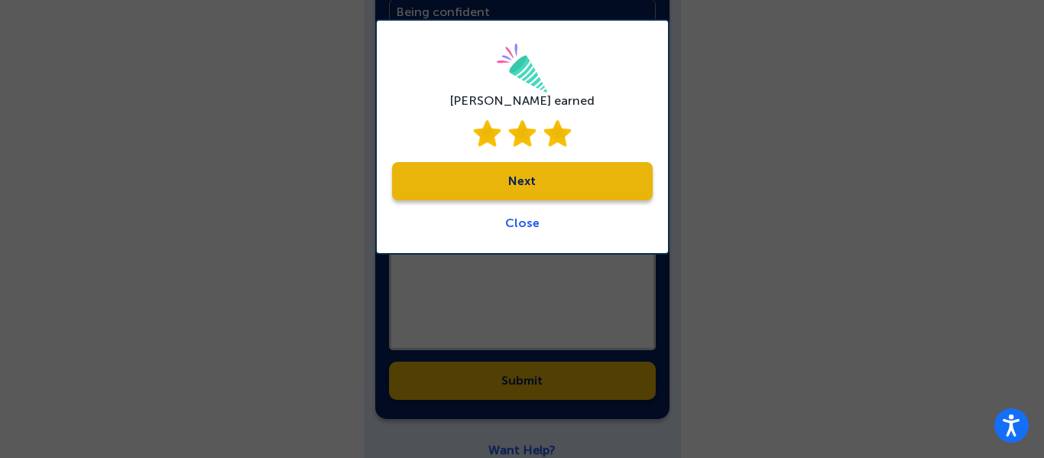
click at [533, 169] on link "Next" at bounding box center [522, 181] width 261 height 38
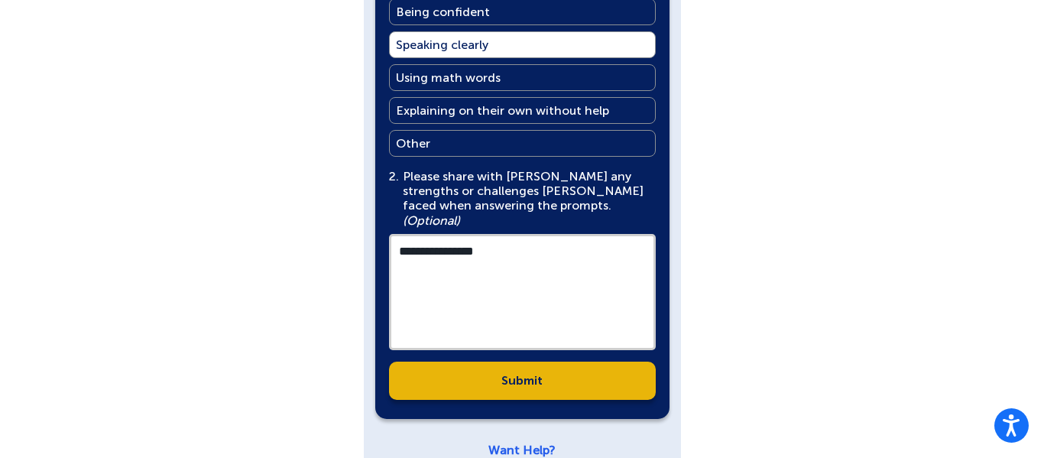
click at [520, 234] on textarea "**********" at bounding box center [522, 292] width 267 height 116
type textarea "**********"
click at [559, 363] on link "Submit" at bounding box center [522, 381] width 267 height 38
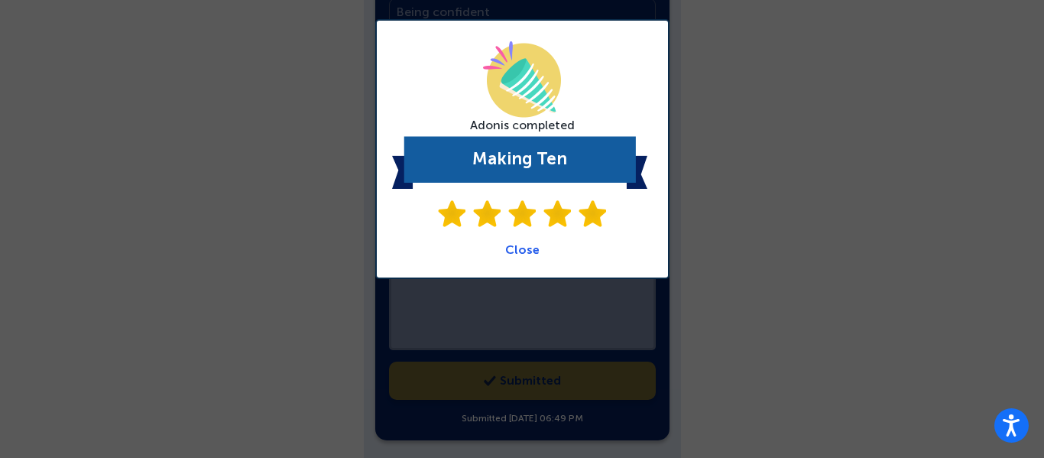
click at [532, 259] on div "Adonis completed Making Ten Close" at bounding box center [522, 149] width 294 height 260
click at [526, 248] on link "Close" at bounding box center [522, 249] width 34 height 15
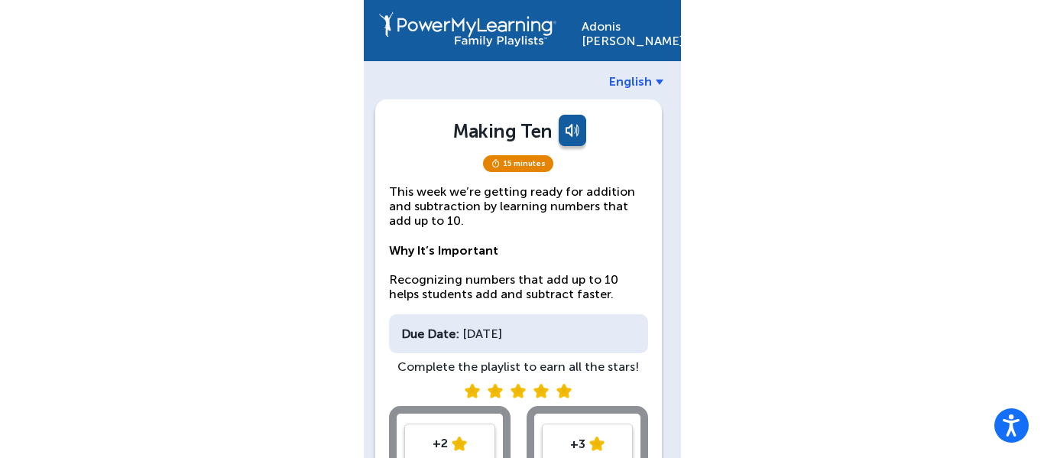
click at [563, 132] on link at bounding box center [571, 133] width 31 height 37
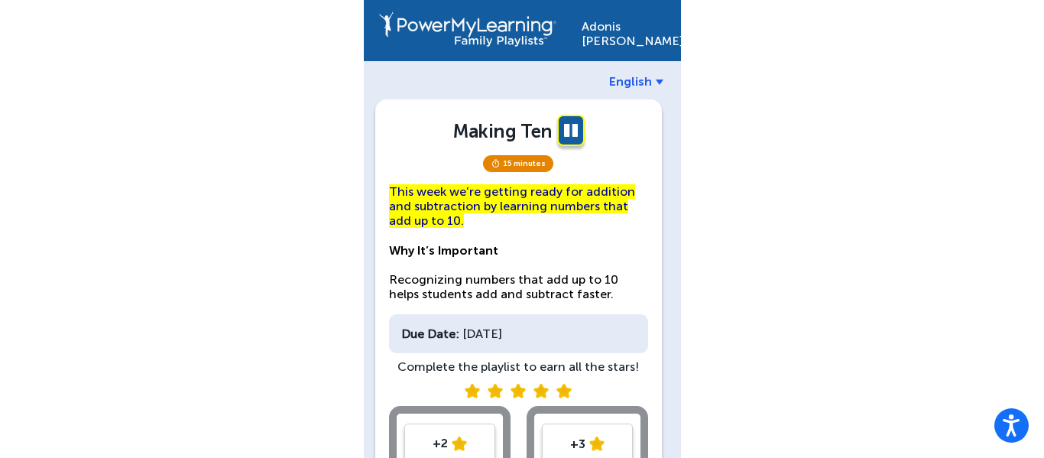
click at [563, 132] on link at bounding box center [571, 133] width 31 height 37
click at [564, 131] on link at bounding box center [571, 133] width 31 height 37
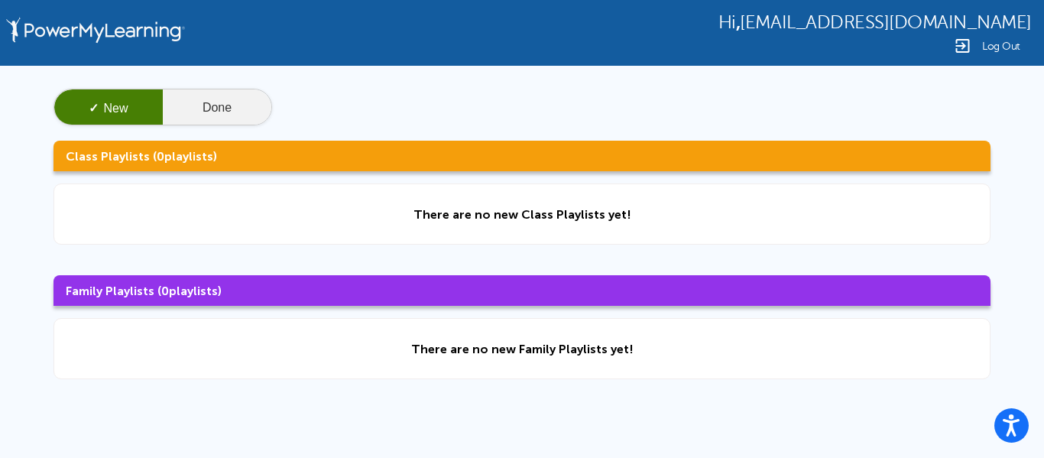
click at [209, 106] on button "Done" at bounding box center [217, 107] width 109 height 37
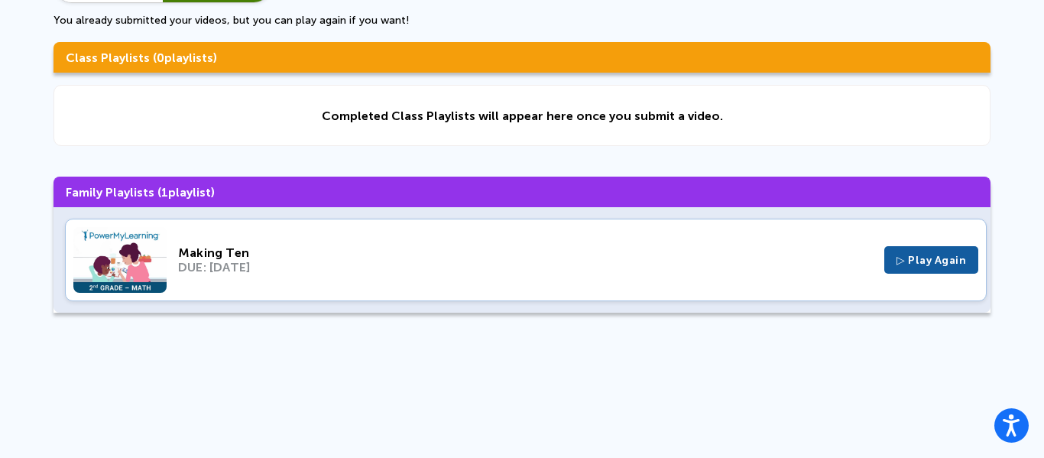
scroll to position [153, 0]
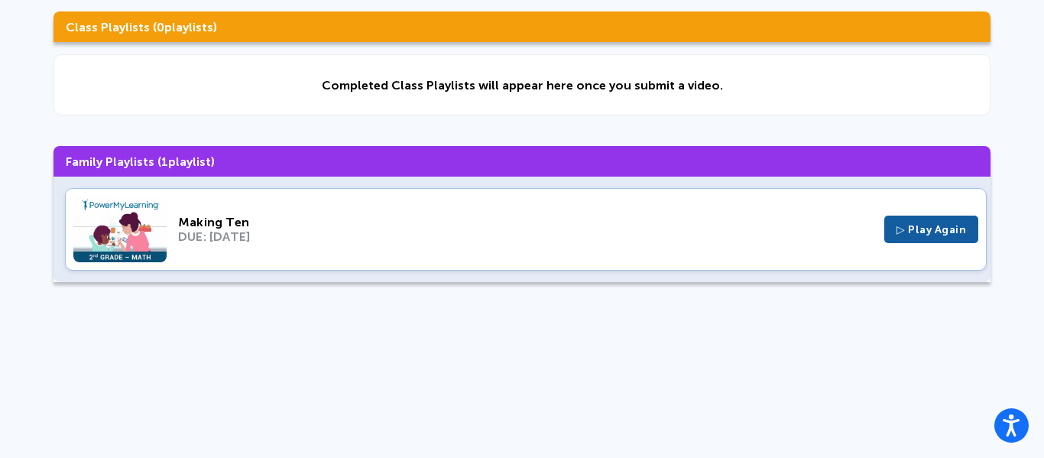
click at [122, 231] on img at bounding box center [119, 229] width 93 height 66
